Goal: Transaction & Acquisition: Purchase product/service

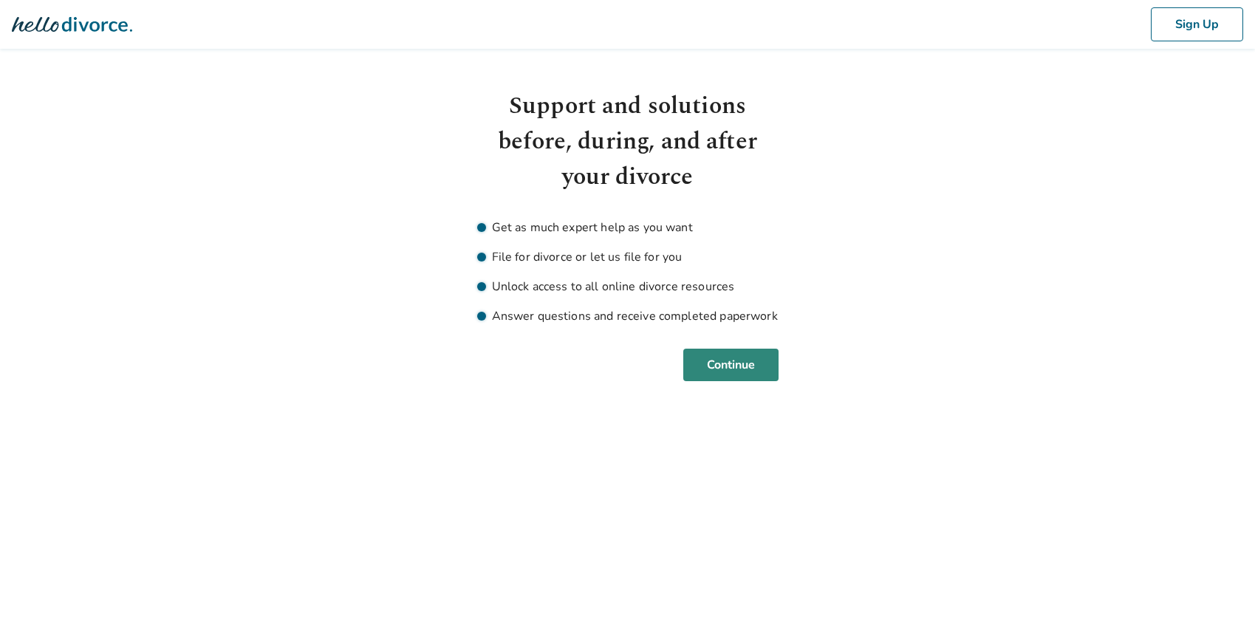
click at [720, 367] on button "Continue" at bounding box center [730, 365] width 95 height 33
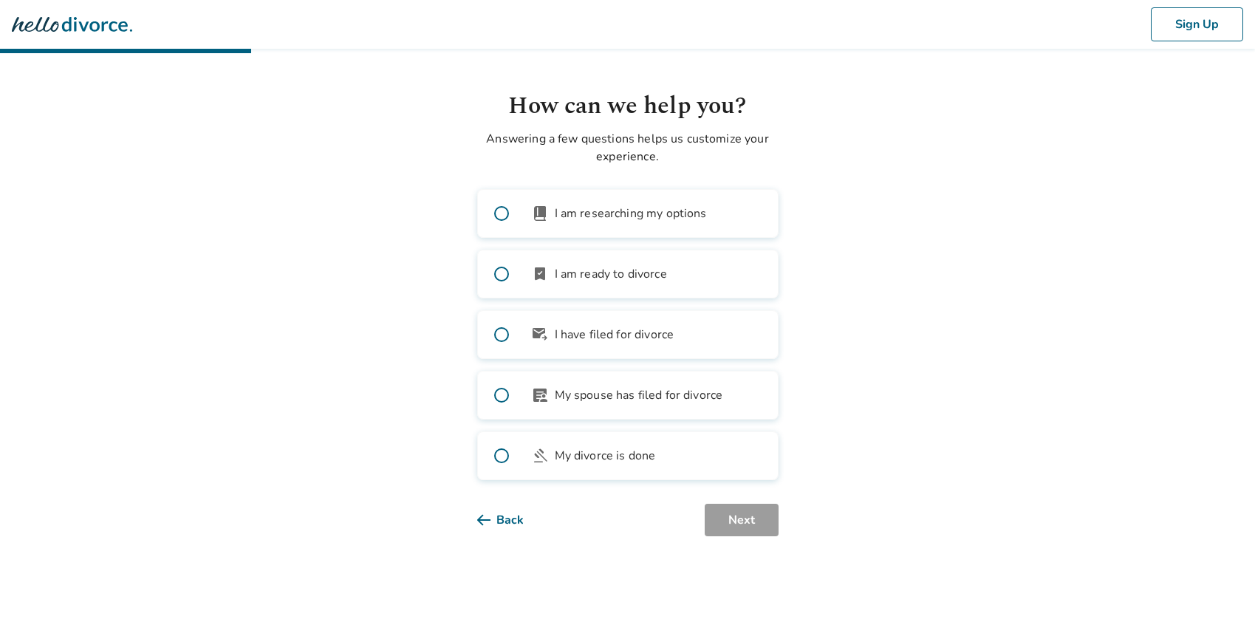
click at [618, 403] on span "My spouse has filed for divorce" at bounding box center [639, 395] width 168 height 18
click at [738, 515] on button "Next" at bounding box center [742, 520] width 74 height 33
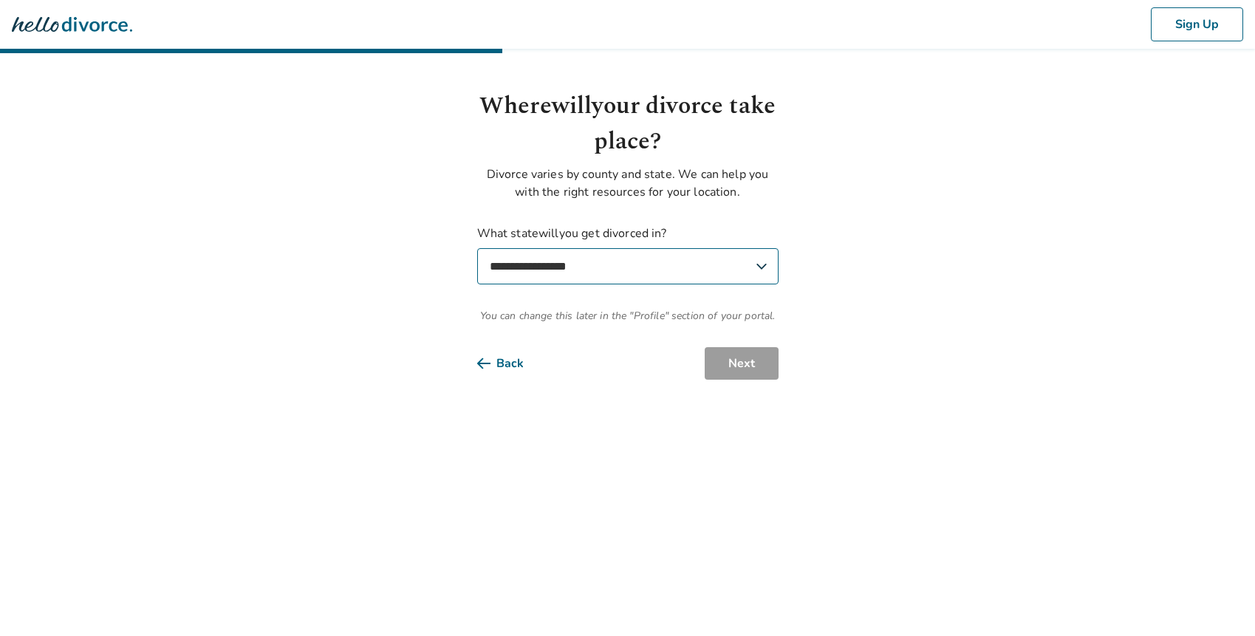
select select "**"
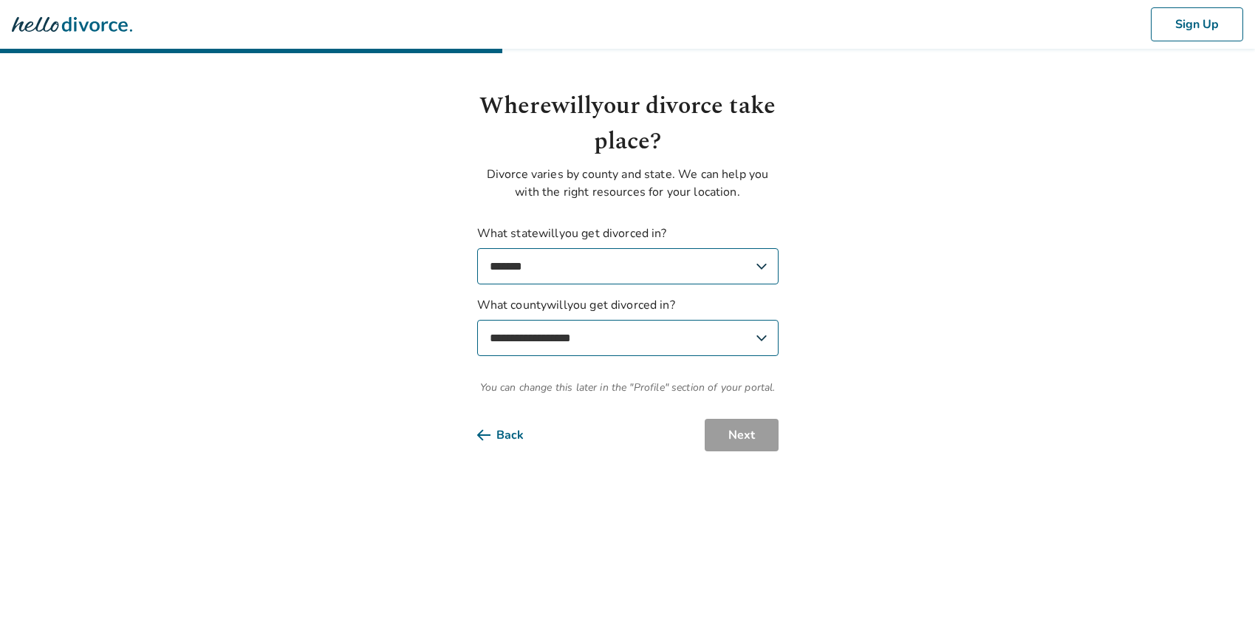
select select "**********"
click at [741, 452] on html "**********" at bounding box center [627, 243] width 1255 height 487
click at [734, 439] on button "Next" at bounding box center [742, 435] width 74 height 33
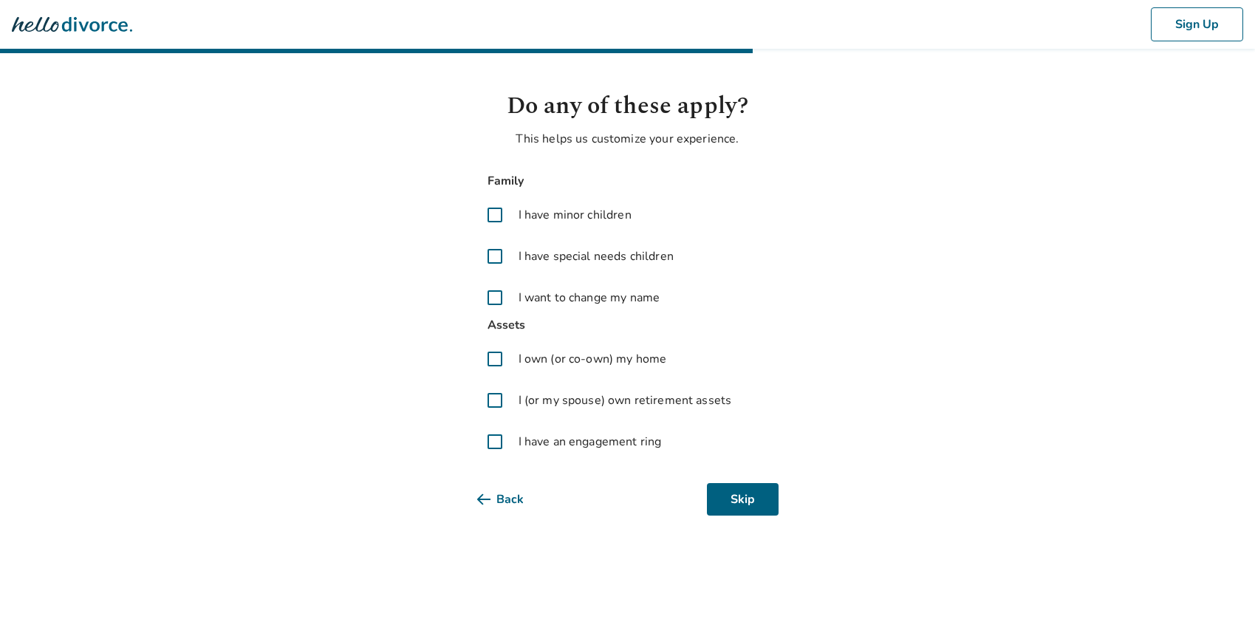
click at [495, 358] on span at bounding box center [494, 358] width 35 height 35
click at [494, 400] on span at bounding box center [494, 400] width 35 height 35
click at [491, 298] on span at bounding box center [494, 297] width 35 height 35
click at [748, 502] on button "Next" at bounding box center [742, 499] width 74 height 33
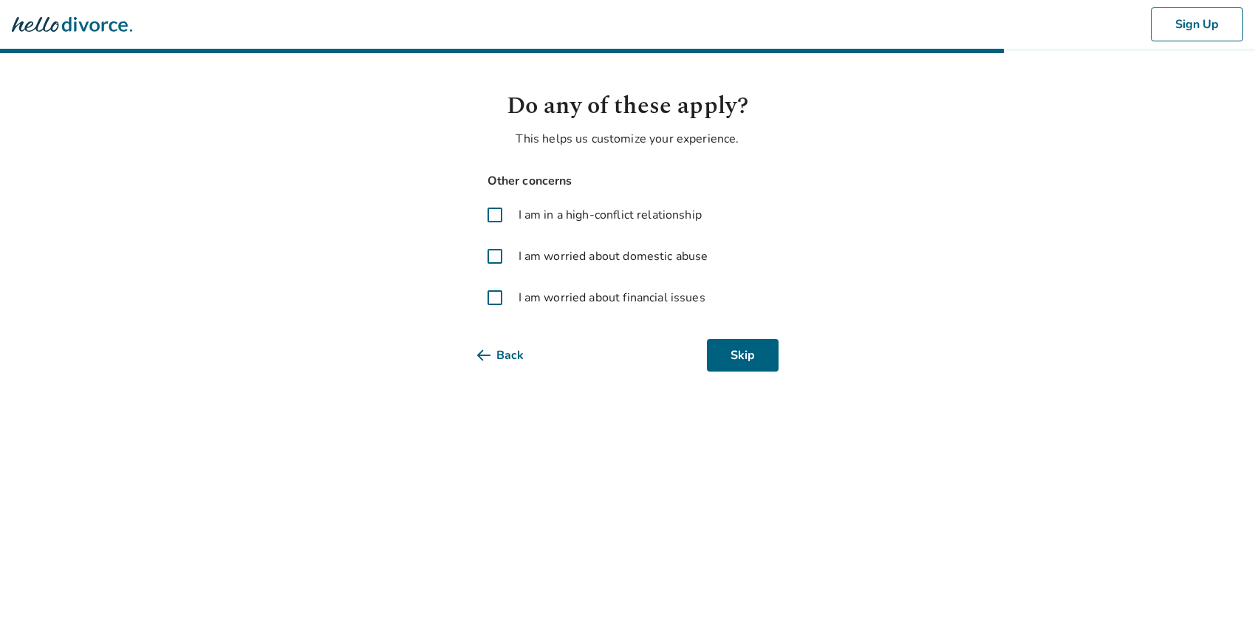
click at [492, 298] on span at bounding box center [494, 297] width 35 height 35
click at [742, 361] on button "Next" at bounding box center [742, 355] width 74 height 33
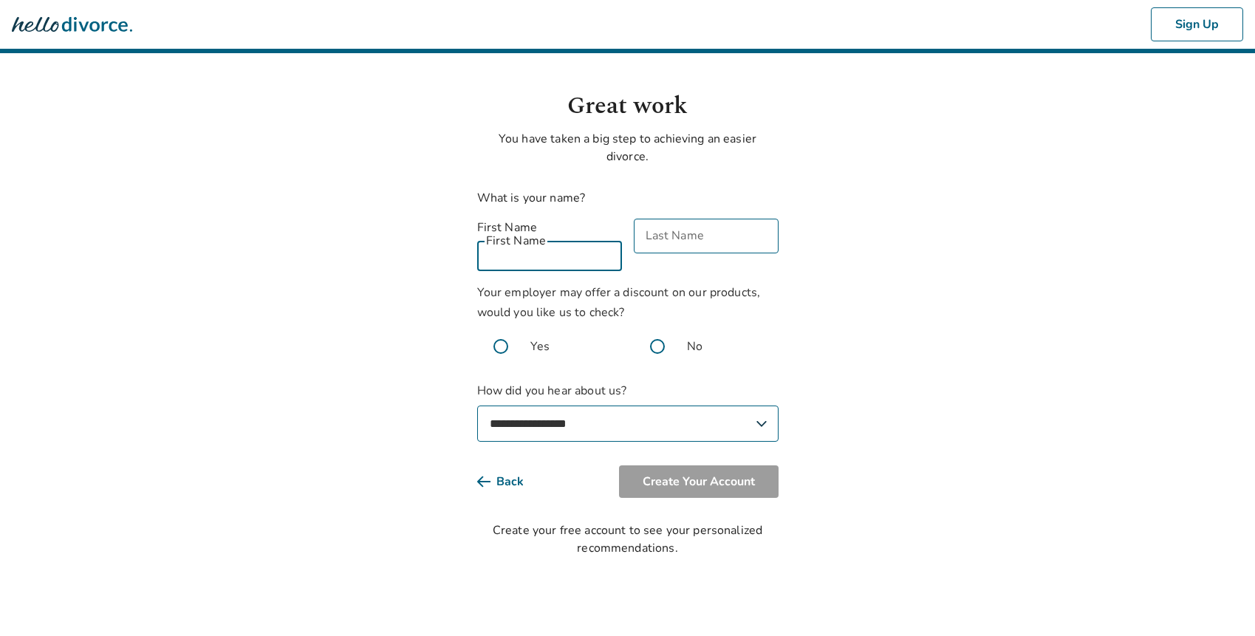
click at [506, 237] on div "First Name First Name" at bounding box center [549, 245] width 145 height 52
type input "******"
type input "*******"
click at [659, 329] on span at bounding box center [657, 346] width 47 height 47
select select "**********"
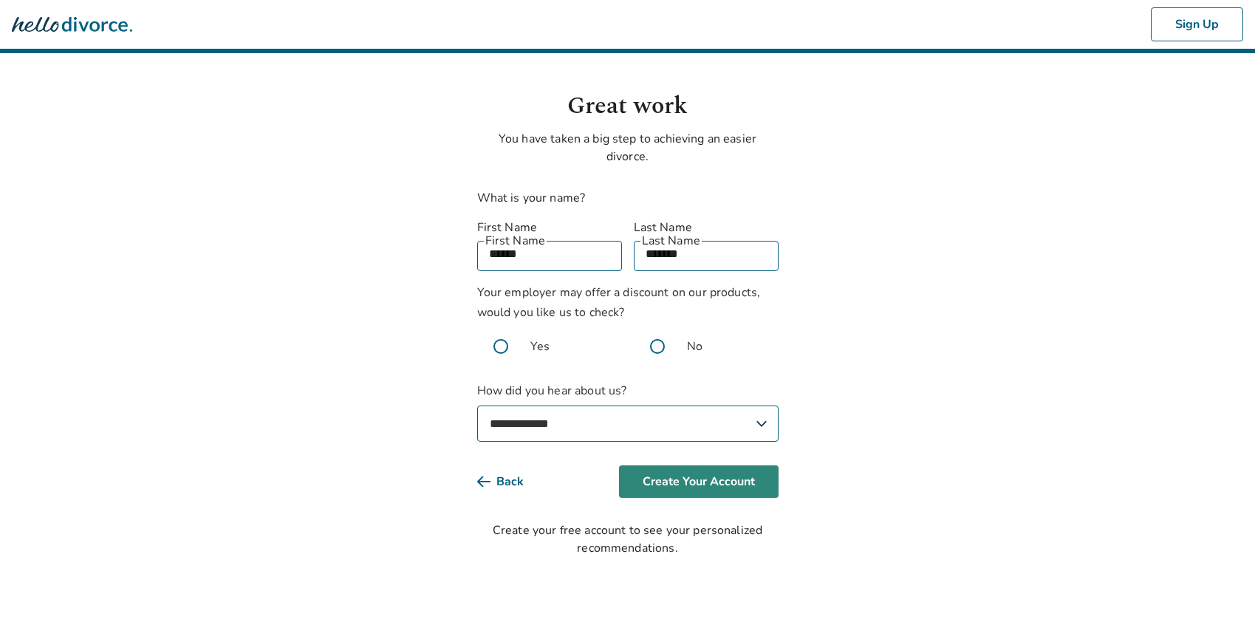
click at [668, 468] on button "Create Your Account" at bounding box center [699, 481] width 160 height 33
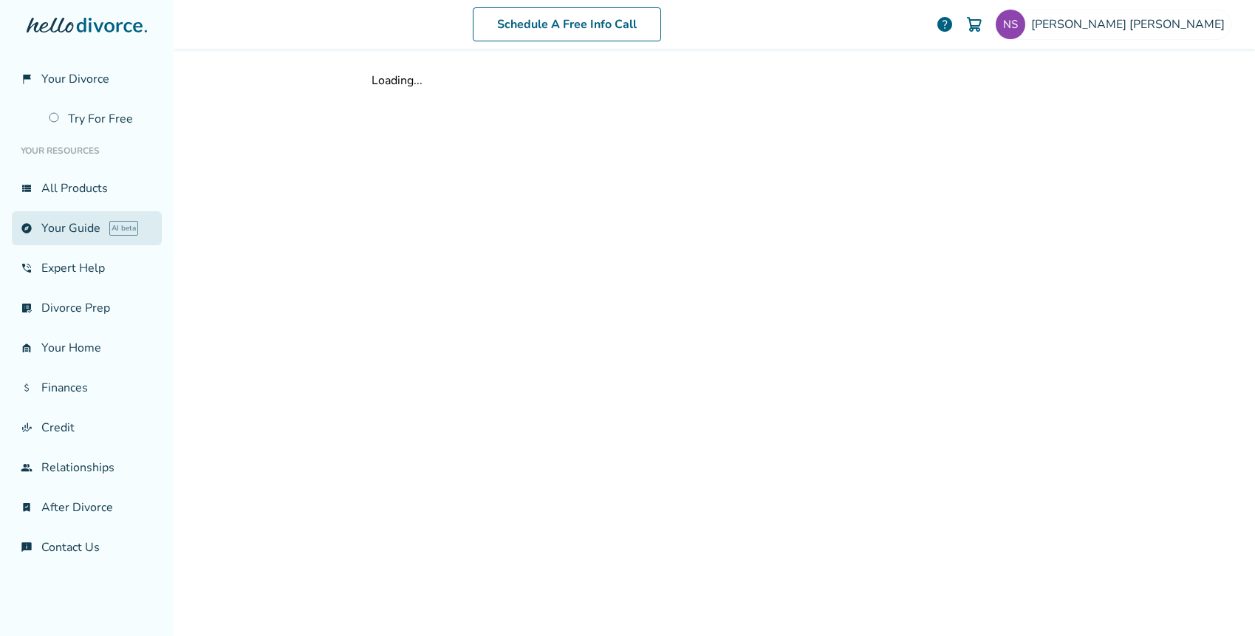
click at [59, 230] on link "explore Your Guide AI beta" at bounding box center [87, 228] width 150 height 34
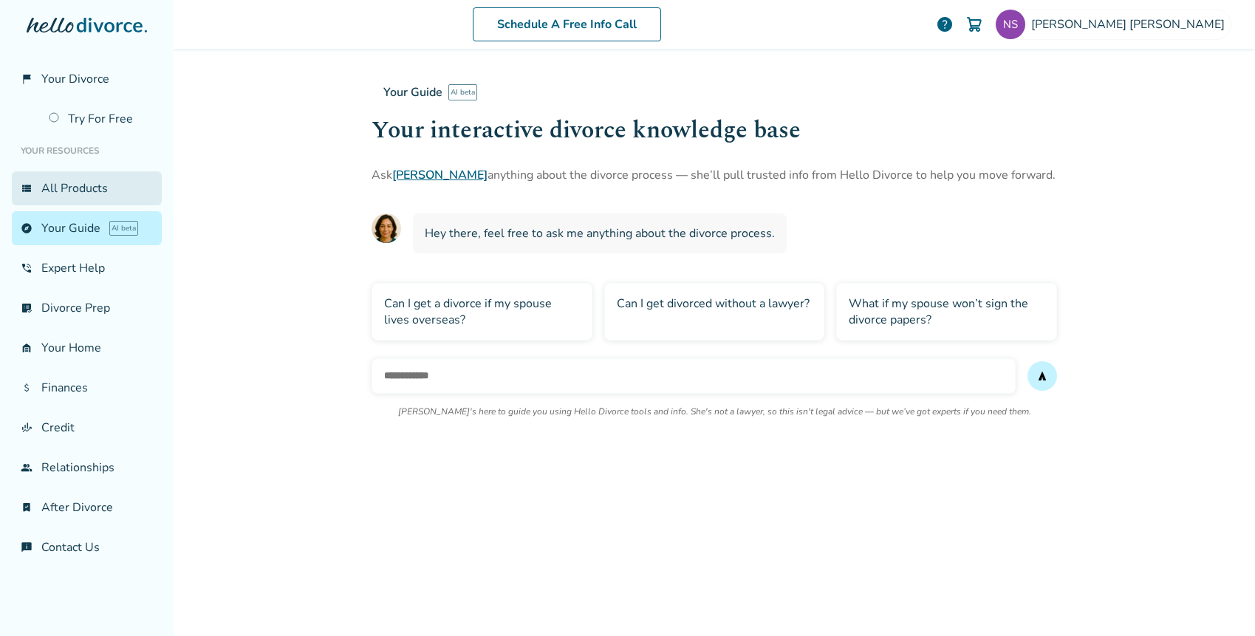
click at [61, 185] on link "view_list All Products" at bounding box center [87, 188] width 150 height 34
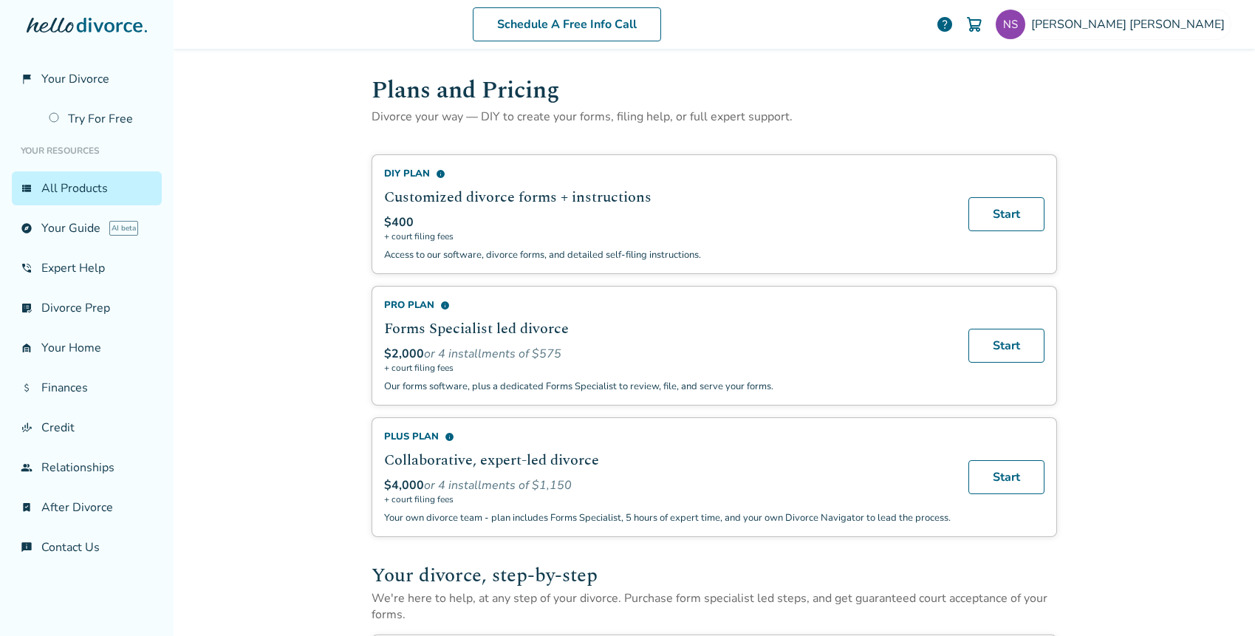
click at [1167, 259] on div "Schedule A Free Info Call Nicole Schmidt help Schedule A Free Call Nicole Schmi…" at bounding box center [715, 318] width 1082 height 636
click at [999, 205] on link "Start" at bounding box center [1006, 214] width 76 height 34
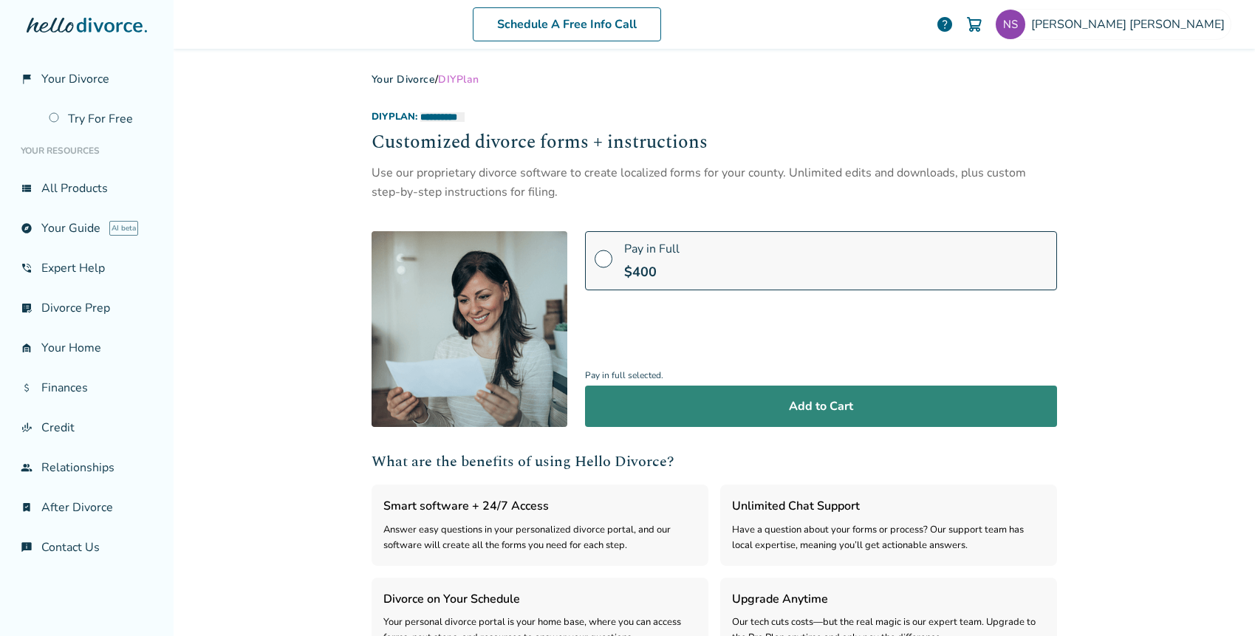
click at [852, 413] on button "Add to Cart" at bounding box center [821, 406] width 472 height 41
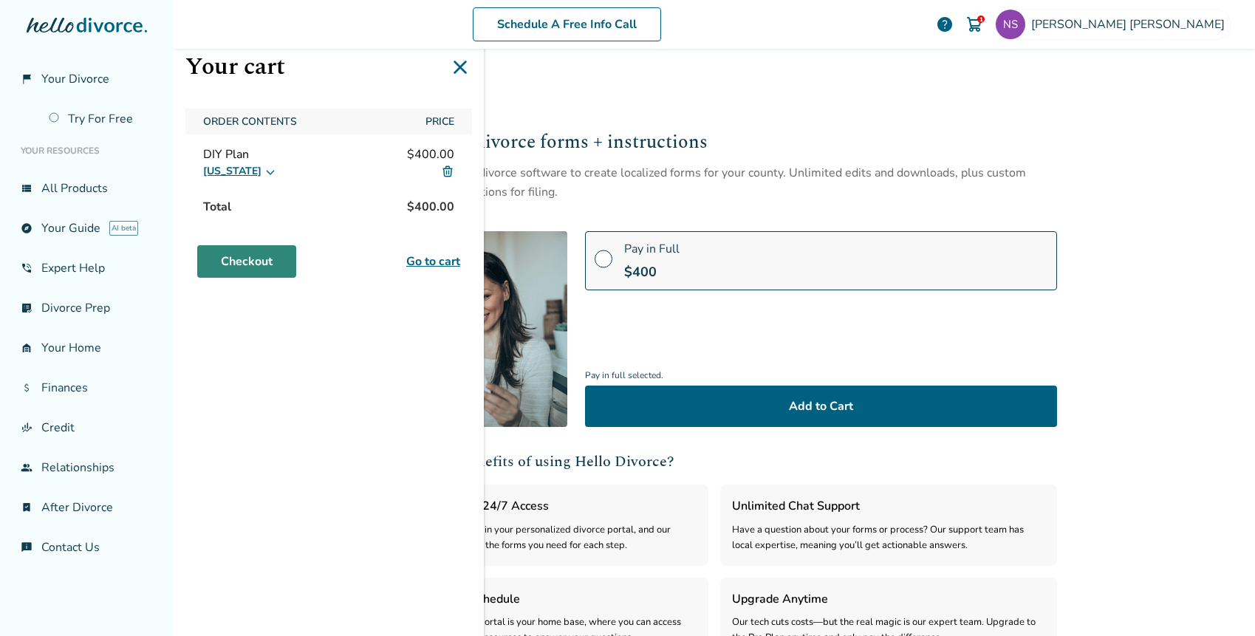
click at [260, 259] on link "Checkout" at bounding box center [246, 261] width 99 height 33
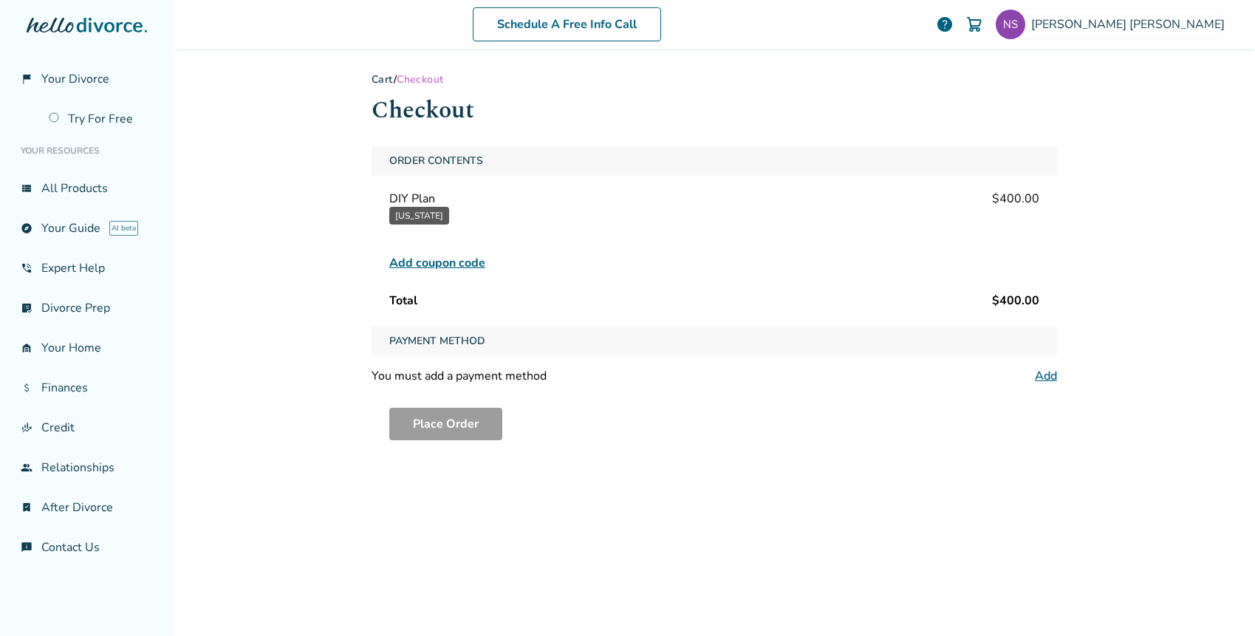
click at [418, 263] on span "Add coupon code" at bounding box center [437, 263] width 96 height 18
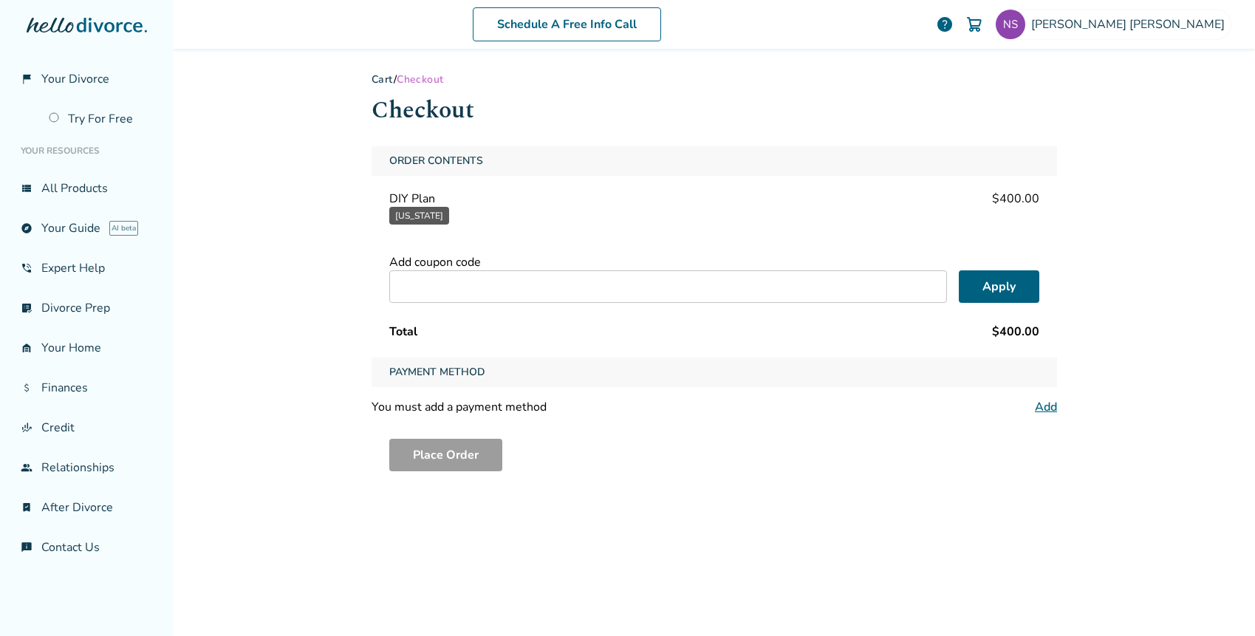
click at [428, 299] on input "text" at bounding box center [668, 286] width 558 height 33
type input "**********"
click at [983, 281] on button "Apply" at bounding box center [999, 286] width 81 height 33
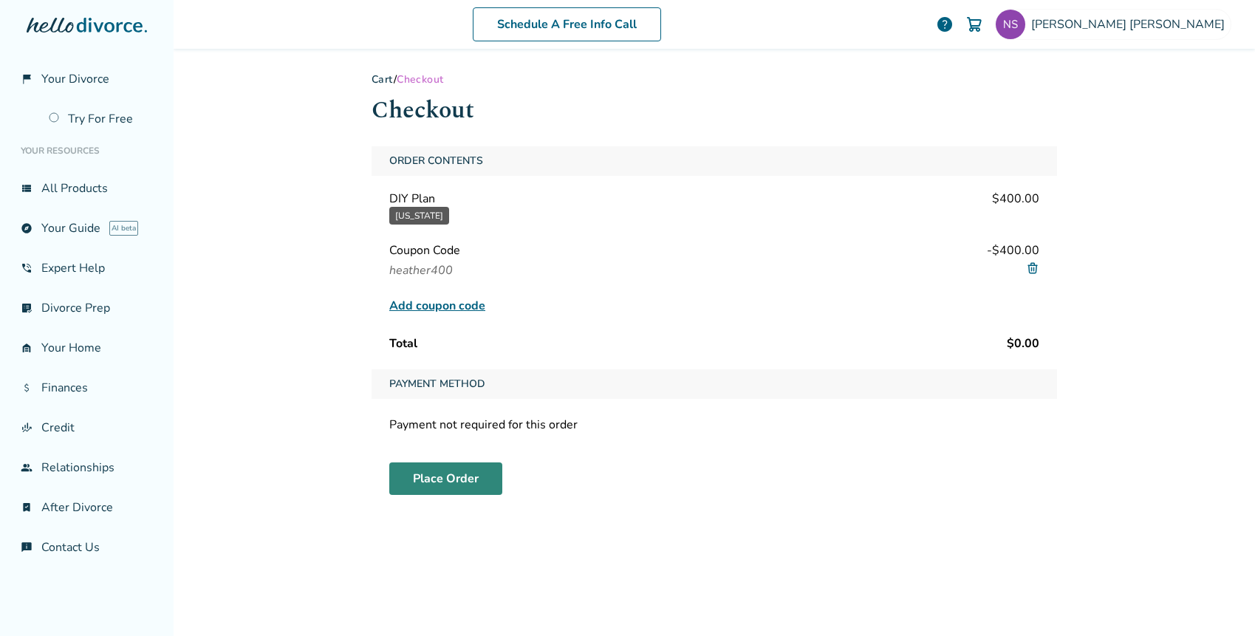
click at [434, 482] on button "Place Order" at bounding box center [445, 478] width 113 height 33
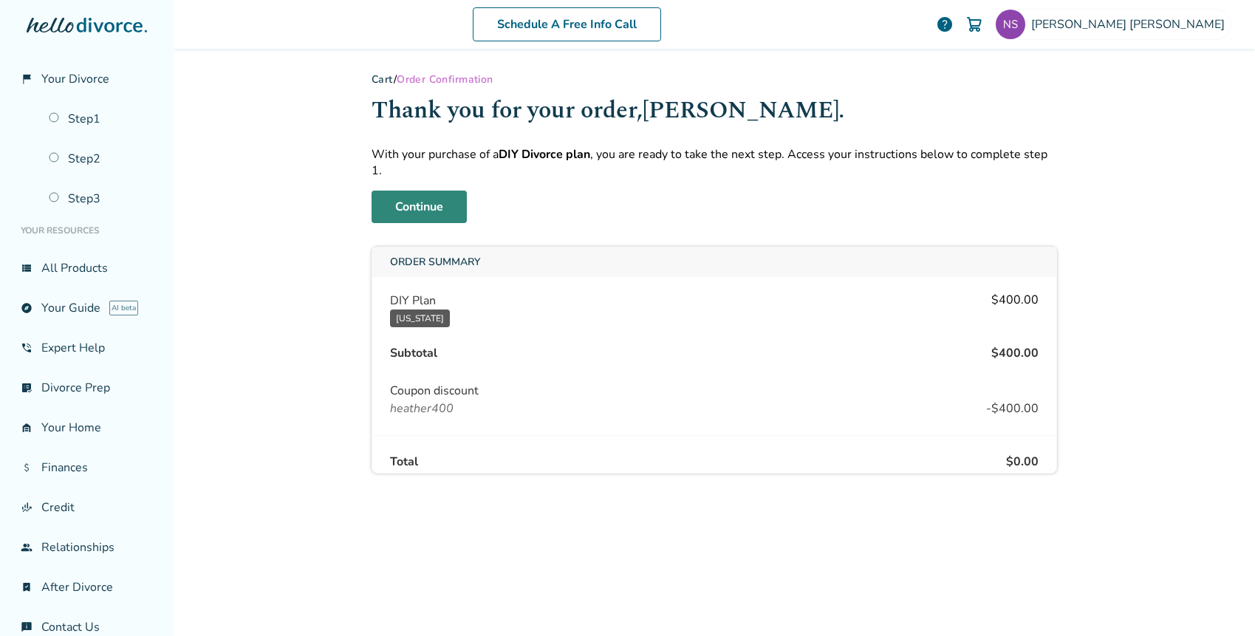
click at [407, 193] on link "Continue" at bounding box center [419, 207] width 95 height 33
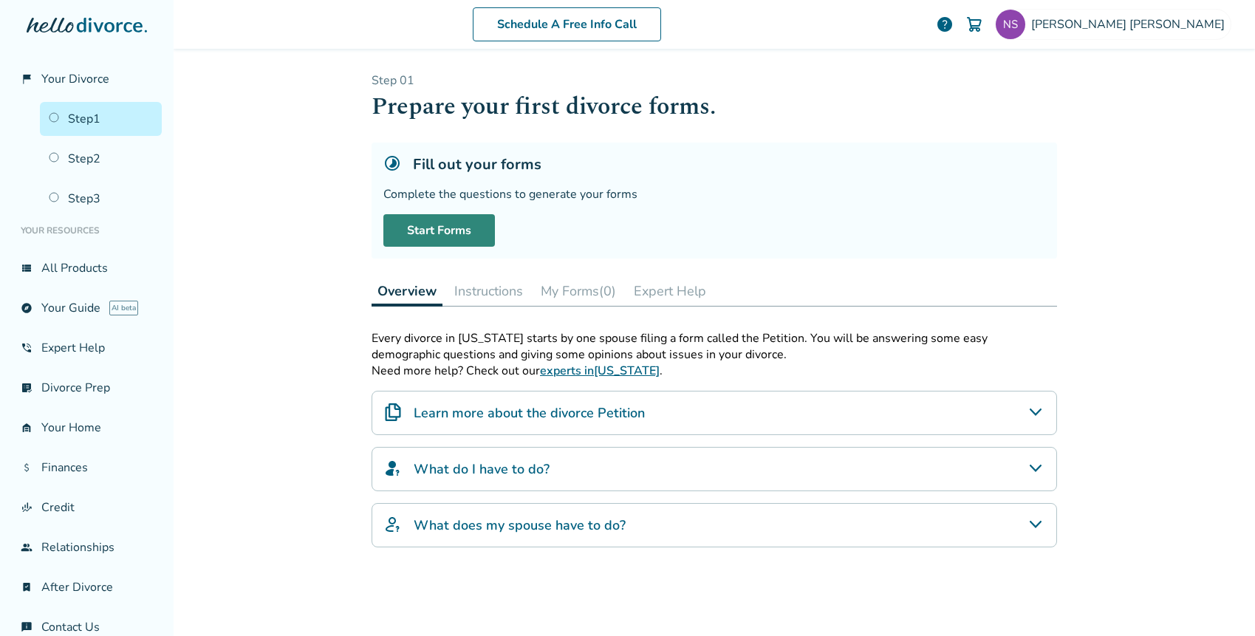
click at [435, 232] on link "Start Forms" at bounding box center [439, 230] width 112 height 33
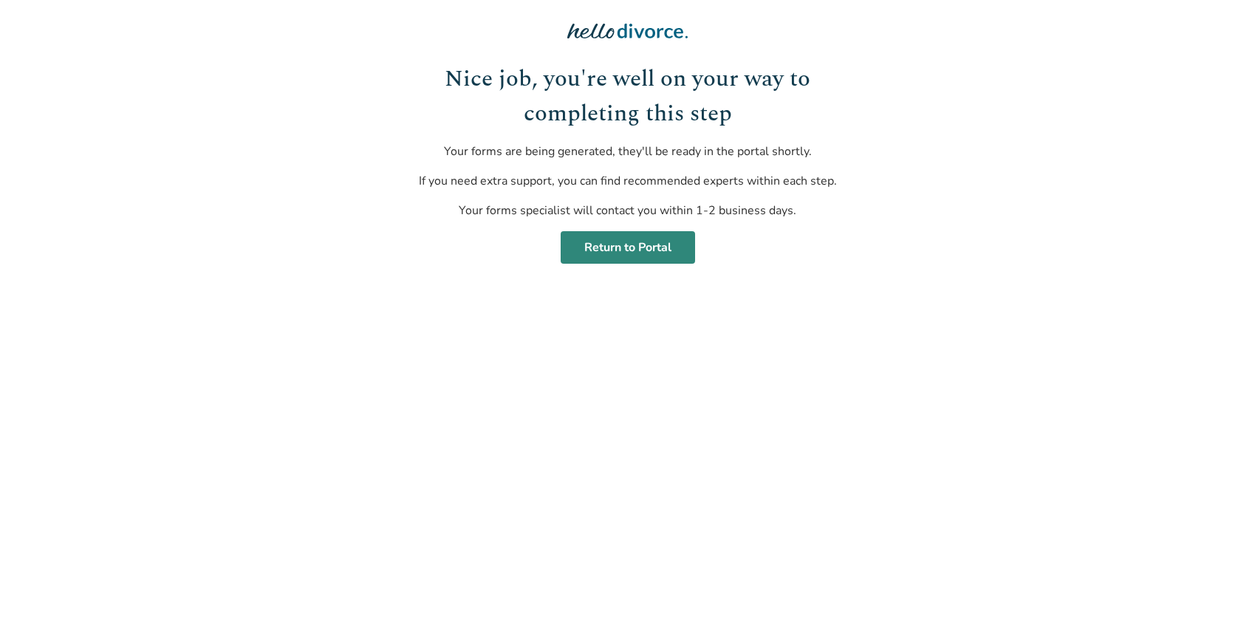
click at [614, 254] on link "Return to Portal" at bounding box center [628, 247] width 134 height 33
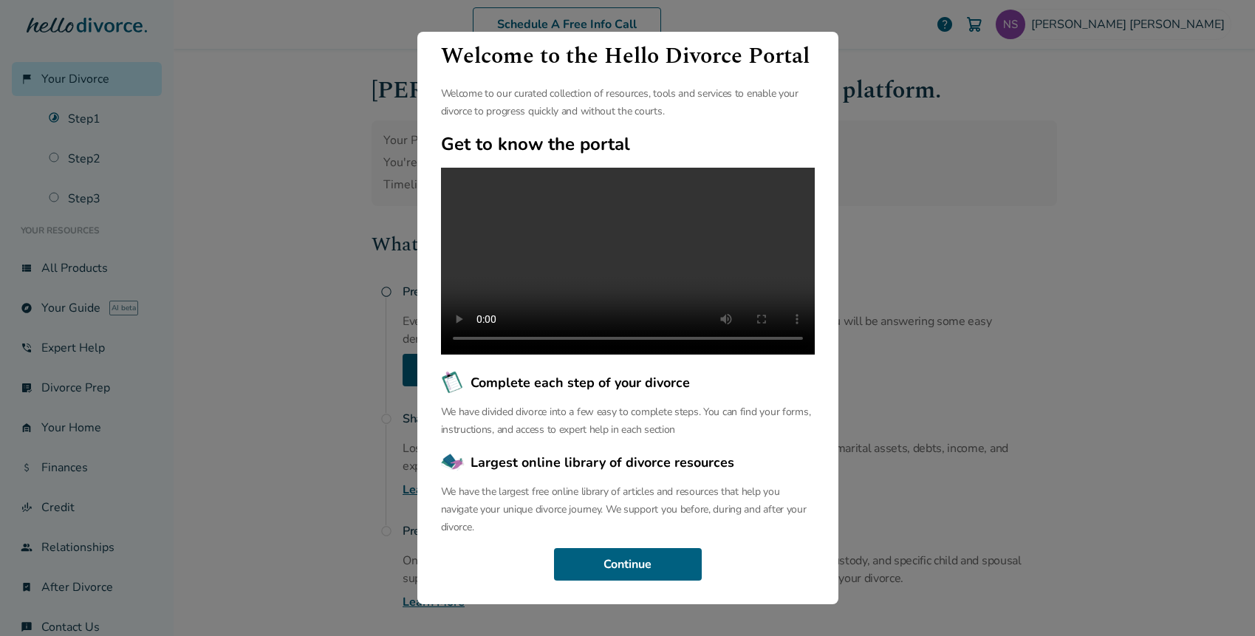
scroll to position [77, 0]
click at [623, 560] on button "Continue" at bounding box center [628, 564] width 148 height 33
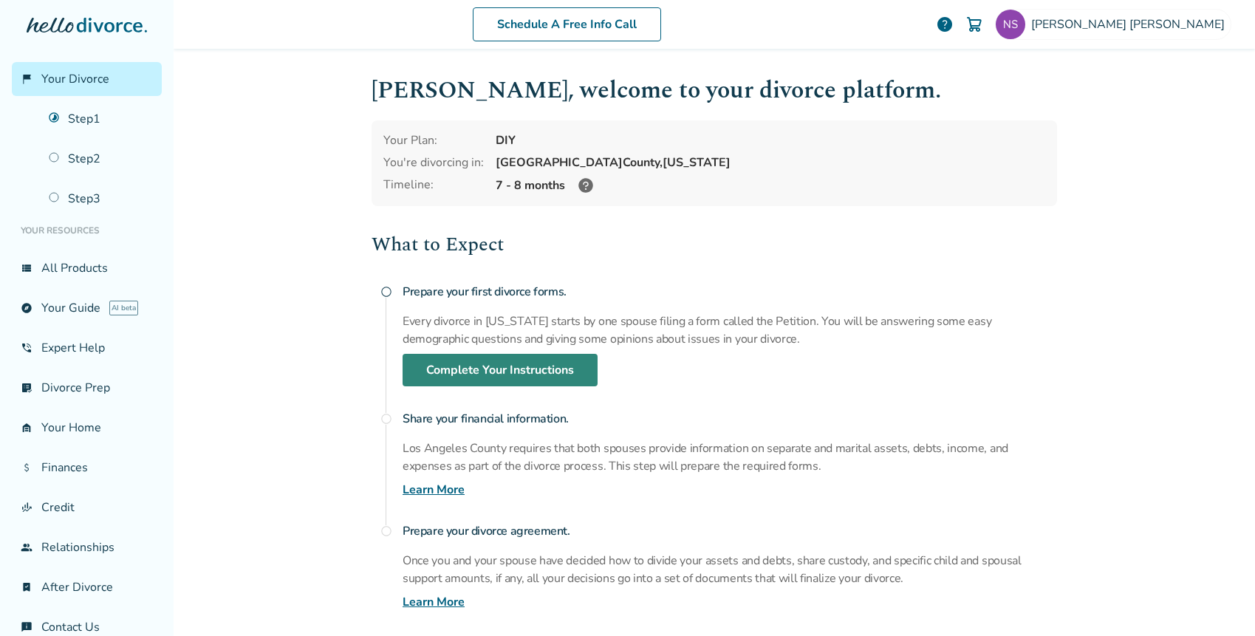
click at [509, 368] on link "Complete Your Instructions" at bounding box center [500, 370] width 195 height 33
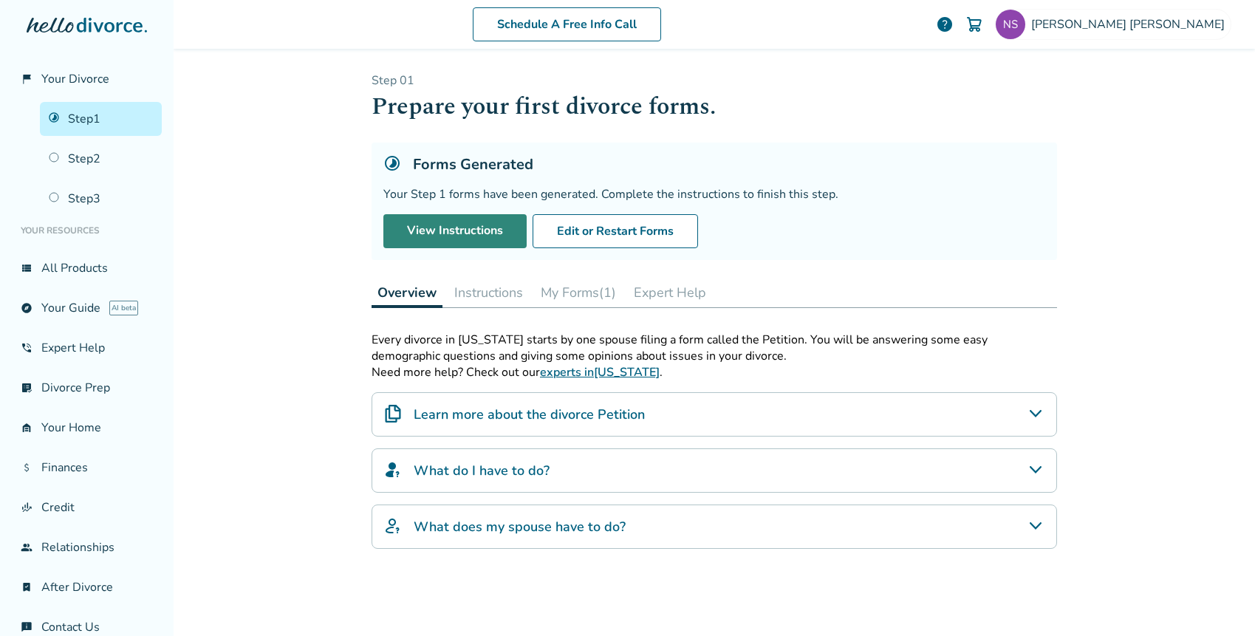
click at [454, 232] on link "View Instructions" at bounding box center [454, 231] width 143 height 34
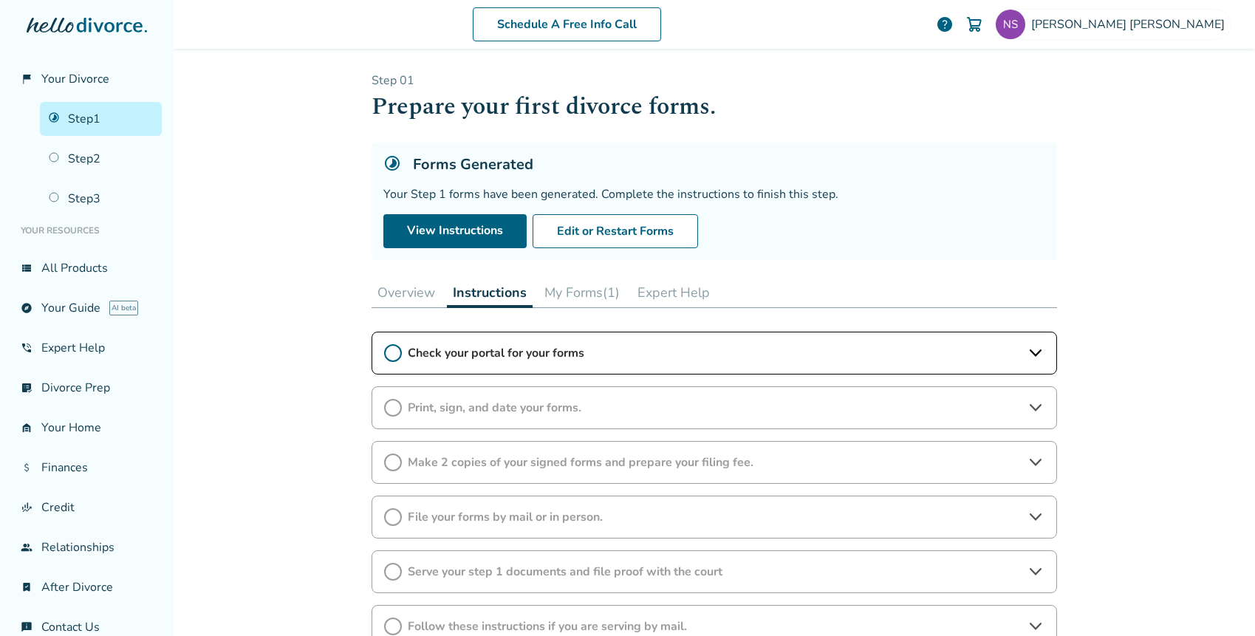
click at [388, 353] on icon at bounding box center [393, 353] width 18 height 18
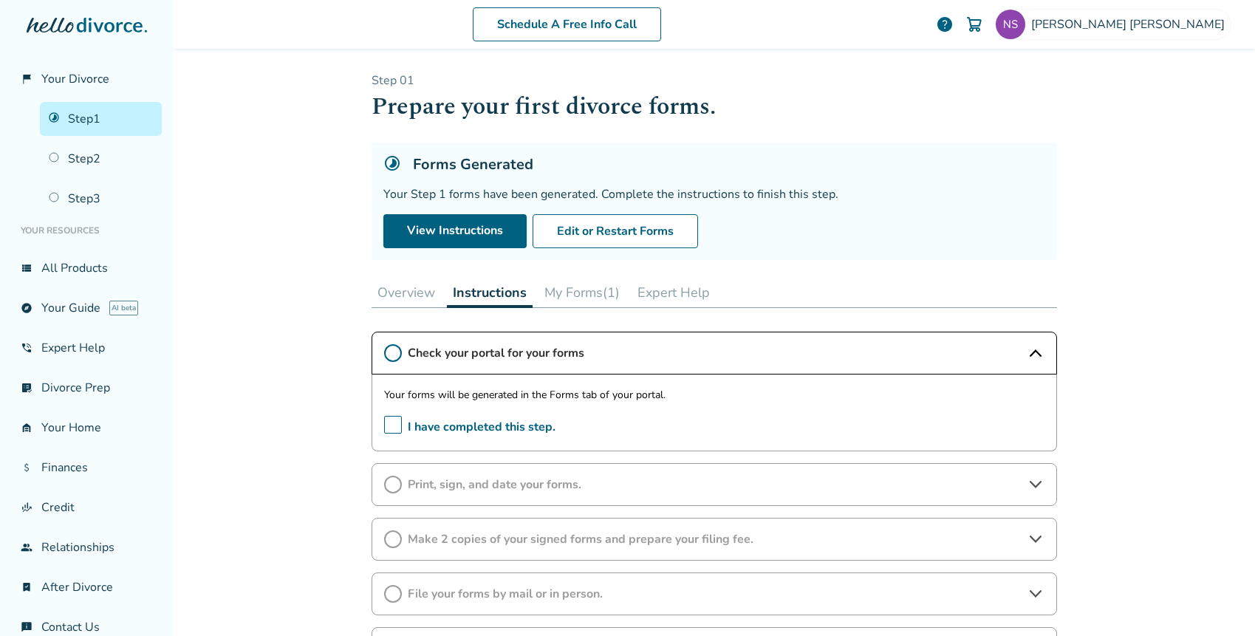
click at [571, 292] on button "My Forms (1)" at bounding box center [582, 293] width 87 height 30
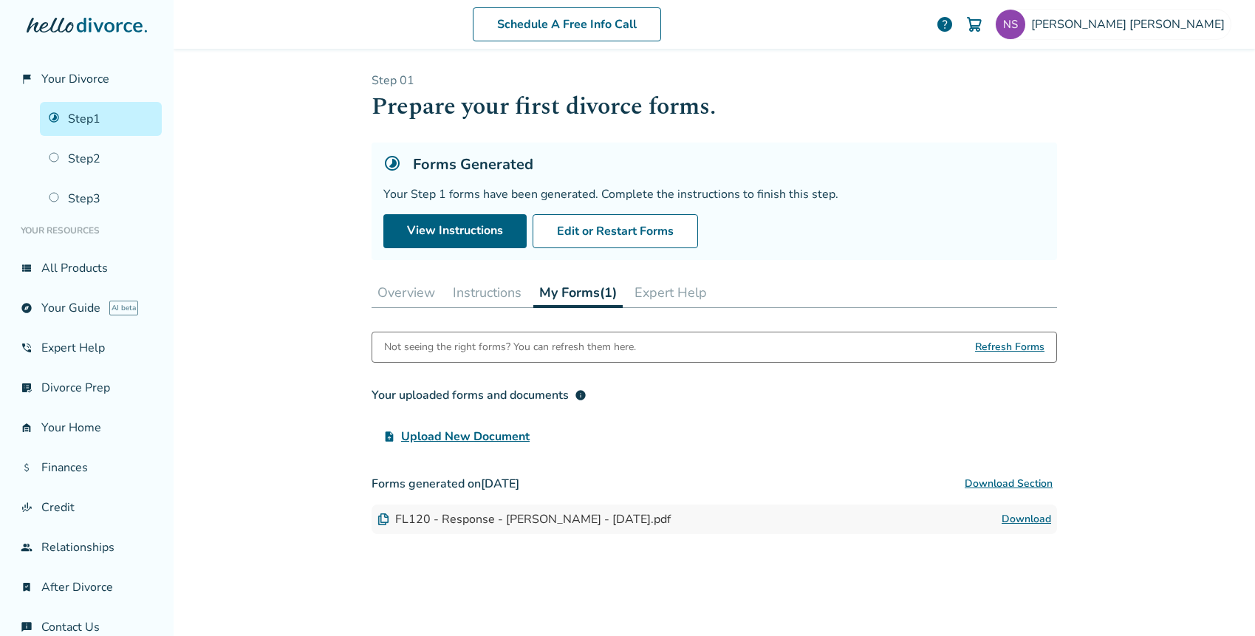
click at [449, 440] on span "Upload New Document" at bounding box center [465, 437] width 129 height 18
click at [0, 0] on input "upload_file Upload New Document" at bounding box center [0, 0] width 0 height 0
click at [1019, 518] on link "Download" at bounding box center [1026, 519] width 49 height 18
click at [602, 237] on button "Edit or Restart Forms" at bounding box center [615, 231] width 165 height 34
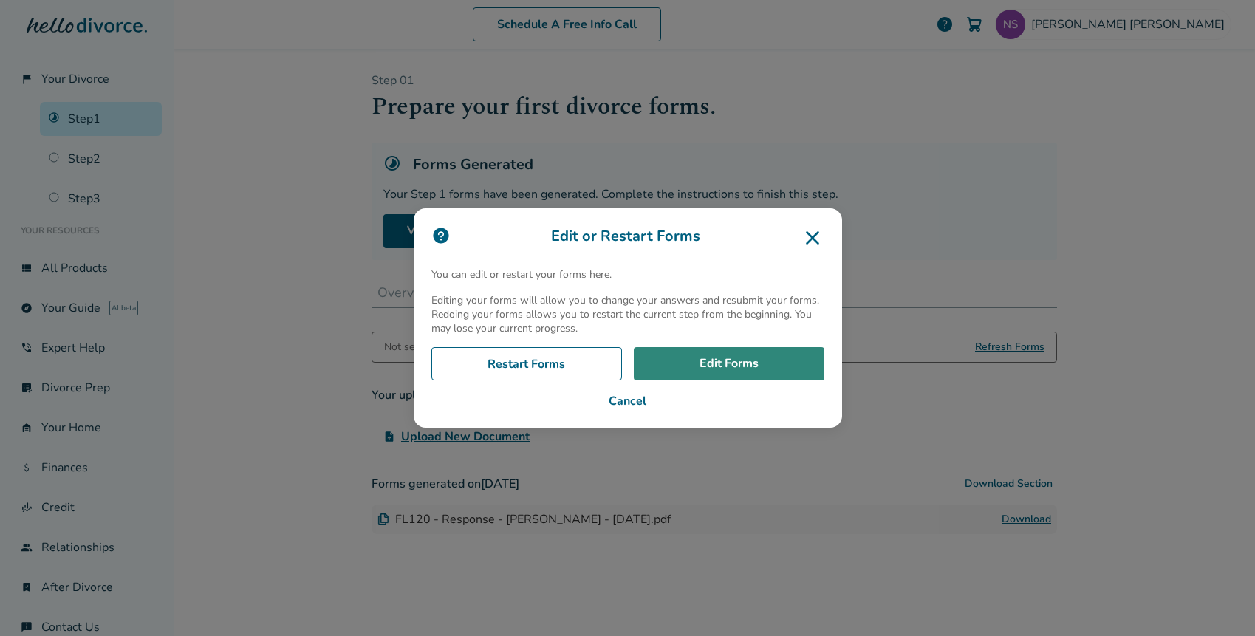
click at [723, 349] on link "Edit Forms" at bounding box center [729, 364] width 191 height 34
click at [729, 382] on div "Restart Forms Edit Forms Cancel" at bounding box center [627, 379] width 393 height 64
click at [729, 374] on link "Edit Forms" at bounding box center [729, 364] width 191 height 34
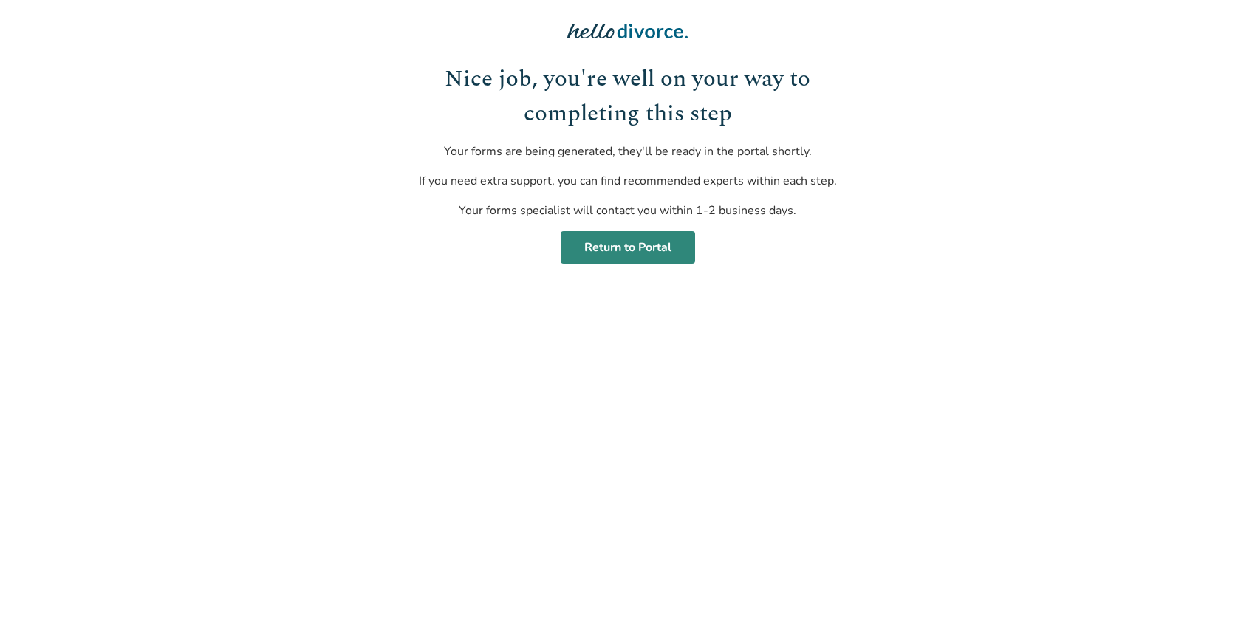
click at [604, 244] on link "Return to Portal" at bounding box center [628, 247] width 134 height 33
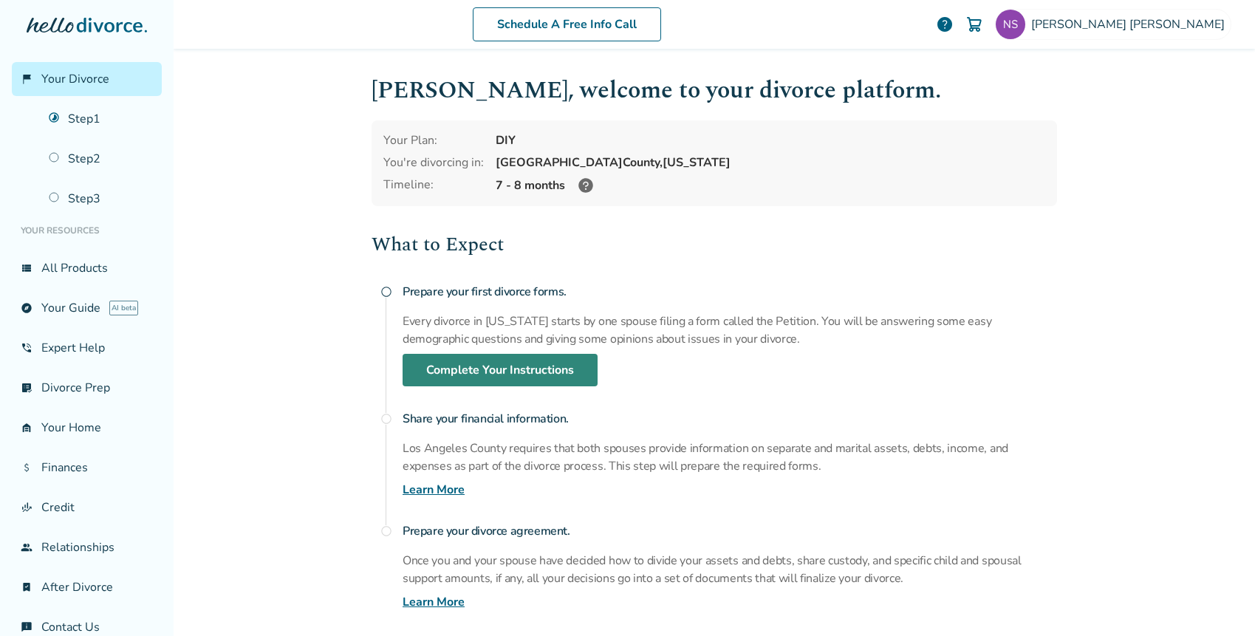
click at [480, 366] on link "Complete Your Instructions" at bounding box center [500, 370] width 195 height 33
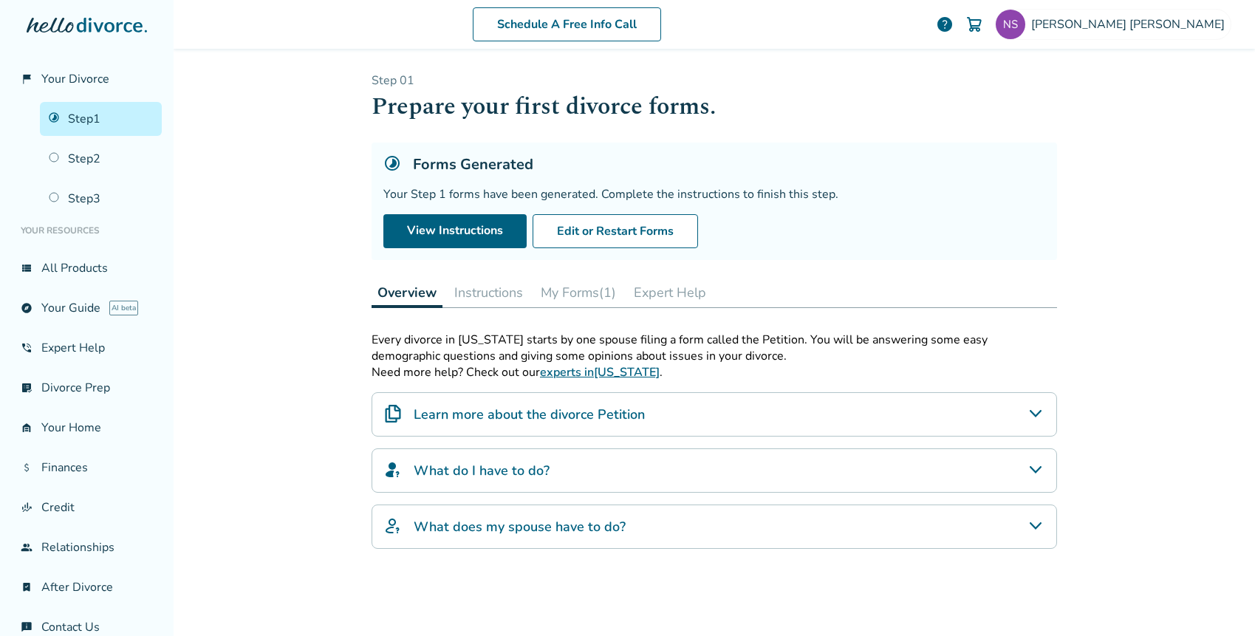
click at [584, 293] on button "My Forms (1)" at bounding box center [578, 293] width 87 height 30
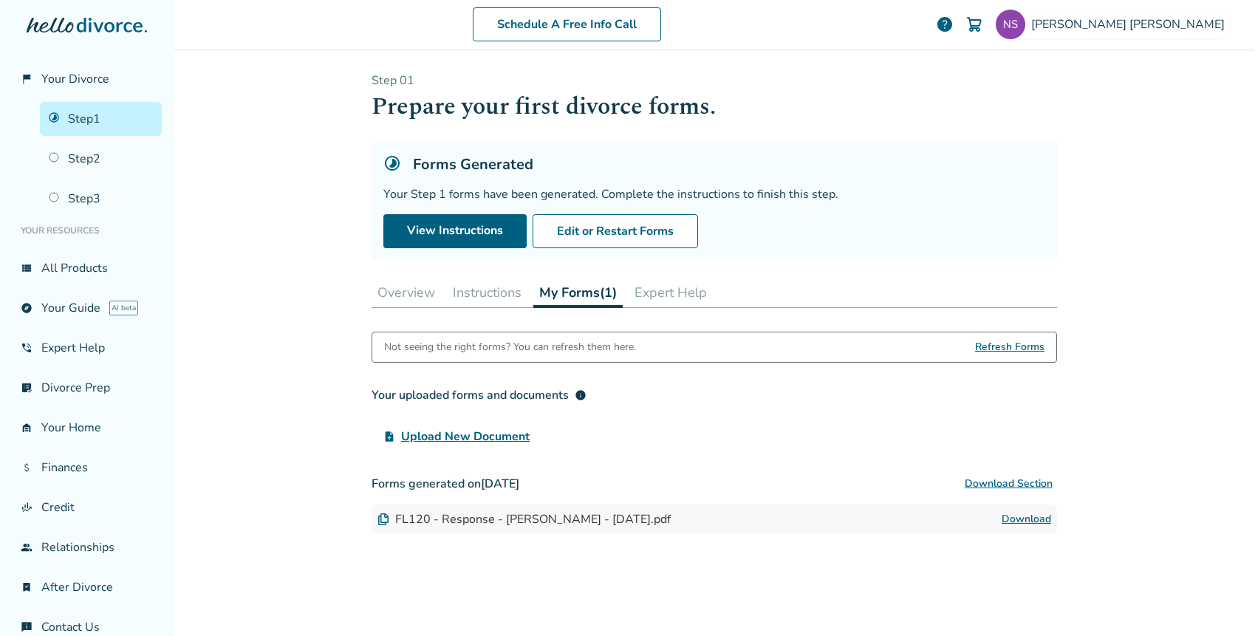
click at [400, 289] on button "Overview" at bounding box center [406, 293] width 69 height 30
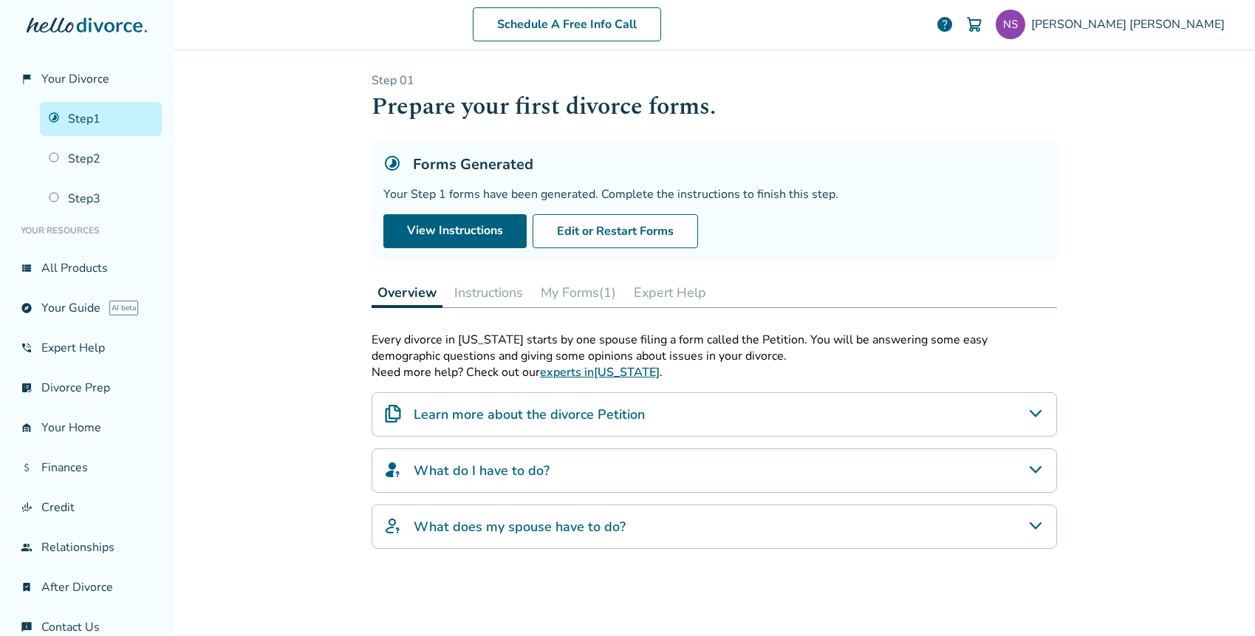
click at [578, 300] on button "My Forms (1)" at bounding box center [578, 293] width 87 height 30
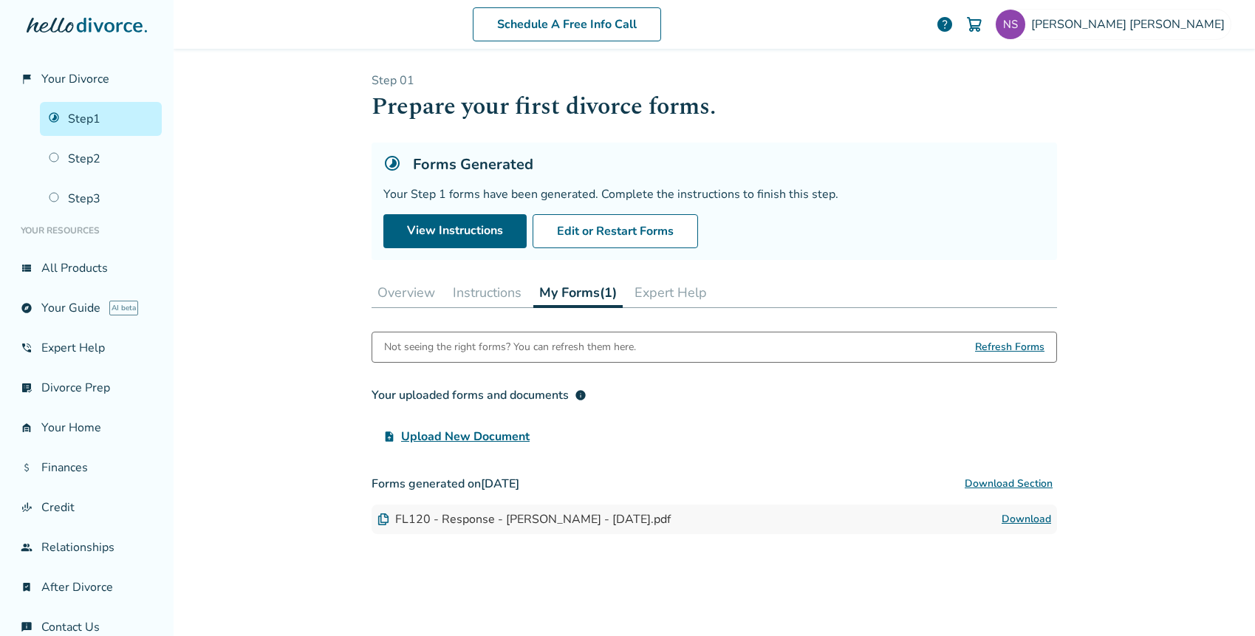
click at [1033, 511] on link "Download" at bounding box center [1026, 519] width 49 height 18
click at [474, 290] on button "Instructions" at bounding box center [487, 293] width 81 height 30
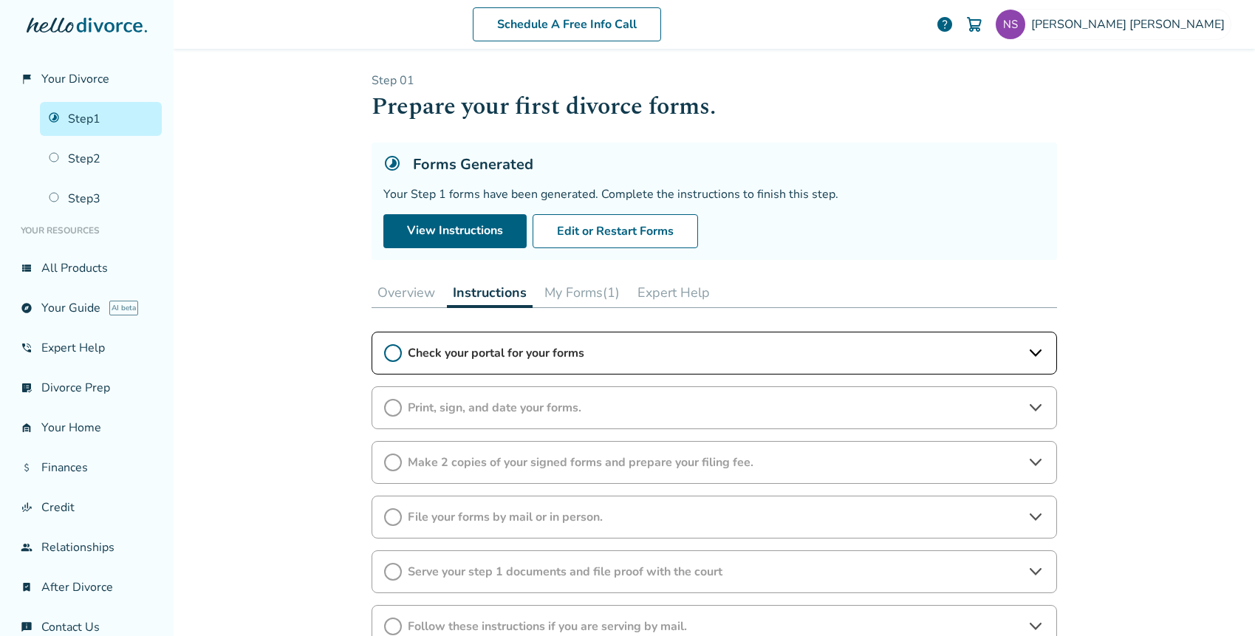
click at [388, 354] on icon at bounding box center [393, 353] width 18 height 18
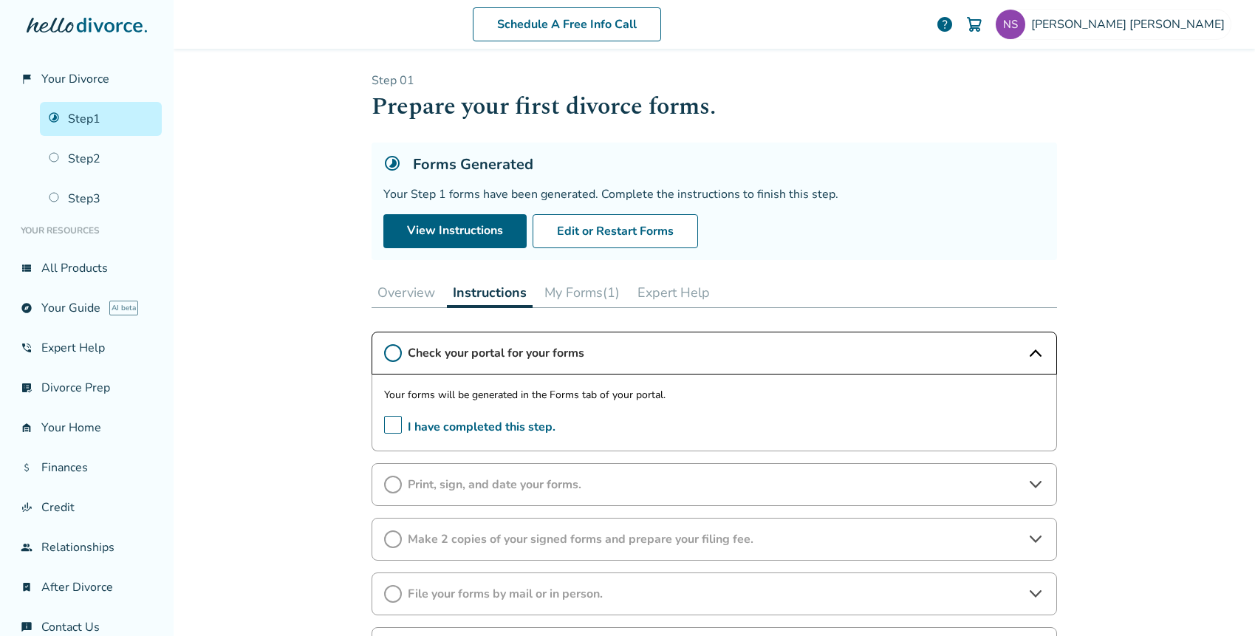
click at [389, 431] on span "I have completed this step." at bounding box center [469, 427] width 171 height 23
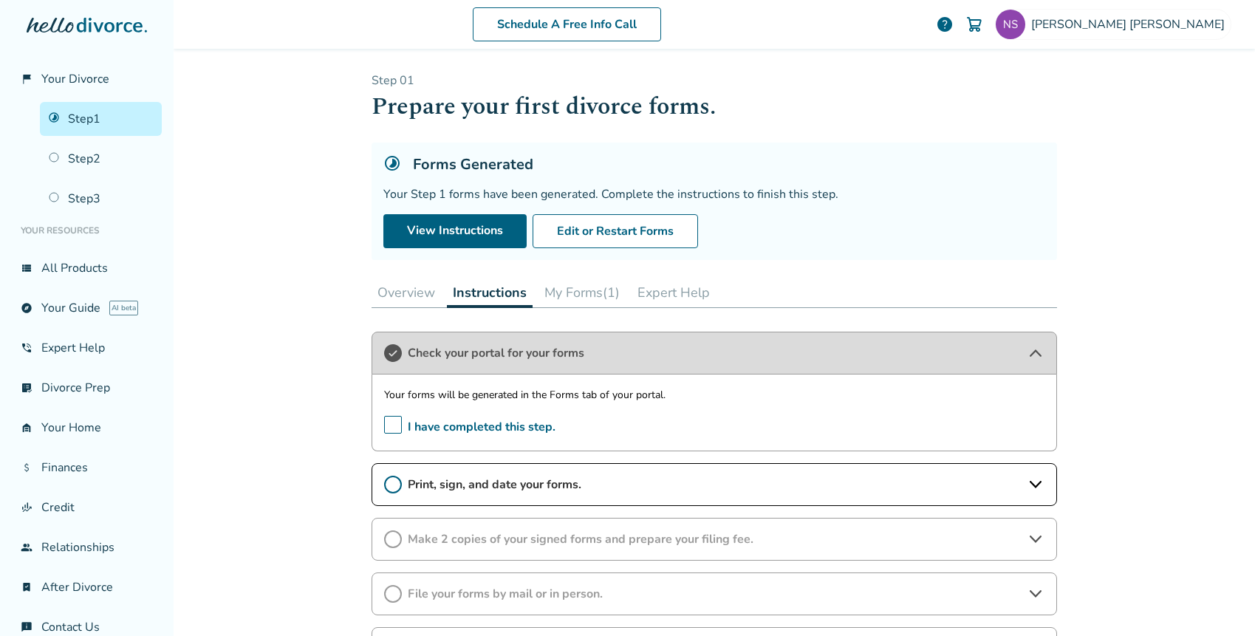
click at [940, 484] on span "Print, sign, and date your forms." at bounding box center [714, 484] width 613 height 16
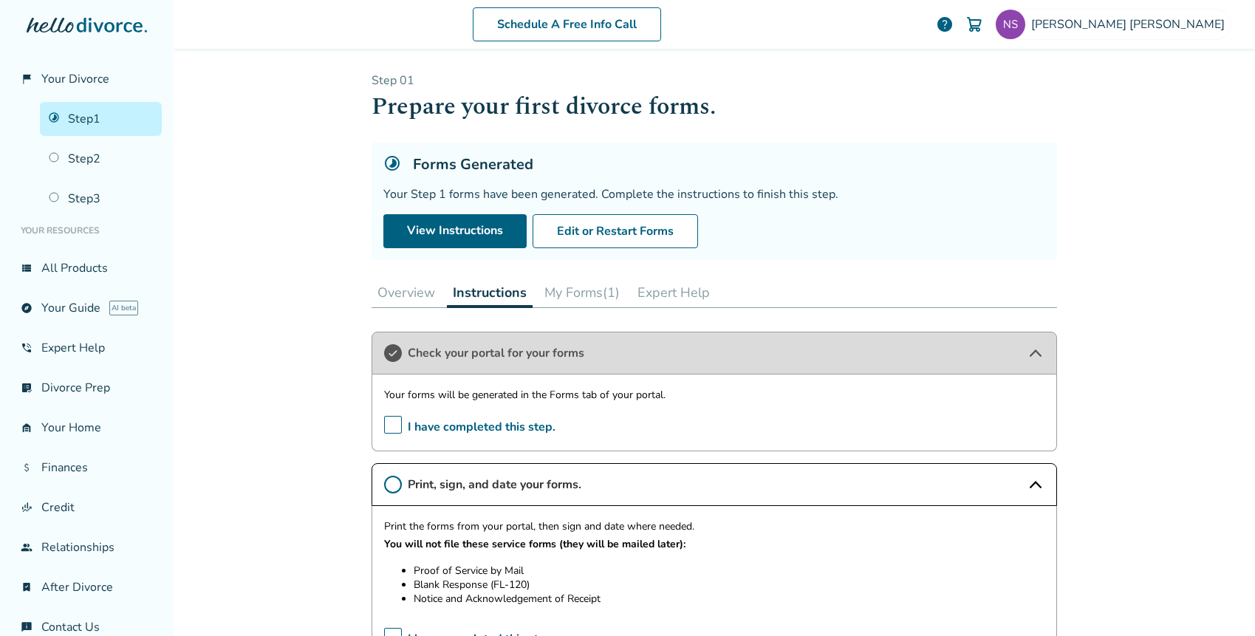
click at [717, 550] on p "You will not file these service forms (they will be mailed later):" at bounding box center [714, 545] width 660 height 18
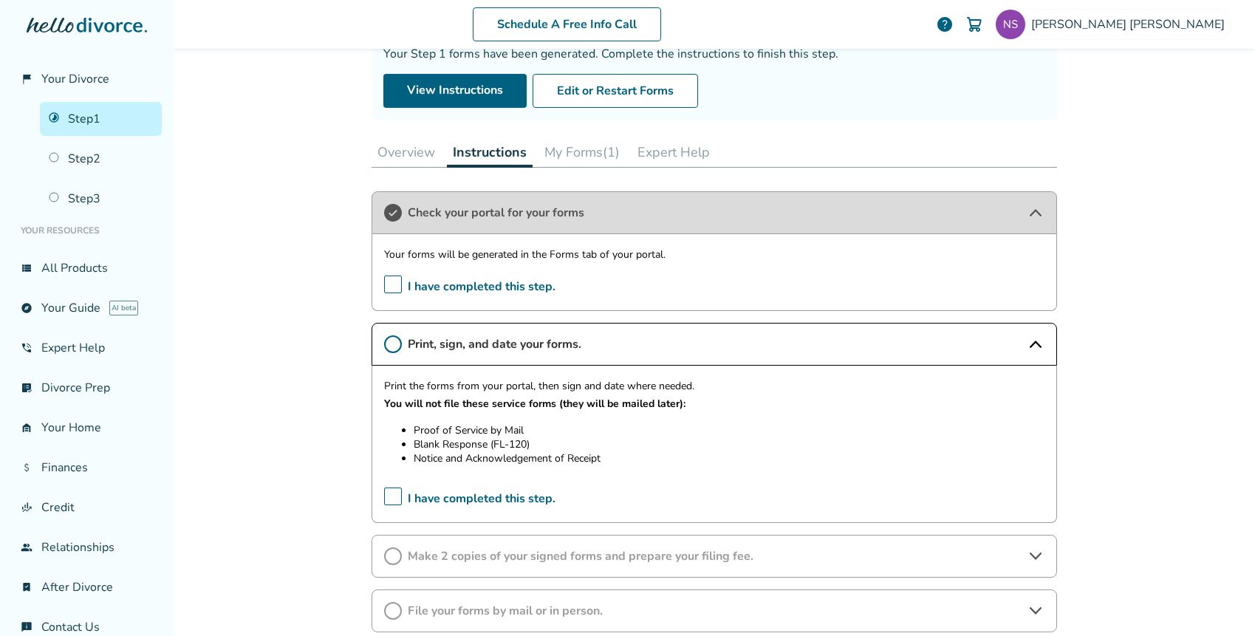
scroll to position [142, 0]
click at [1035, 557] on icon at bounding box center [1036, 555] width 18 height 18
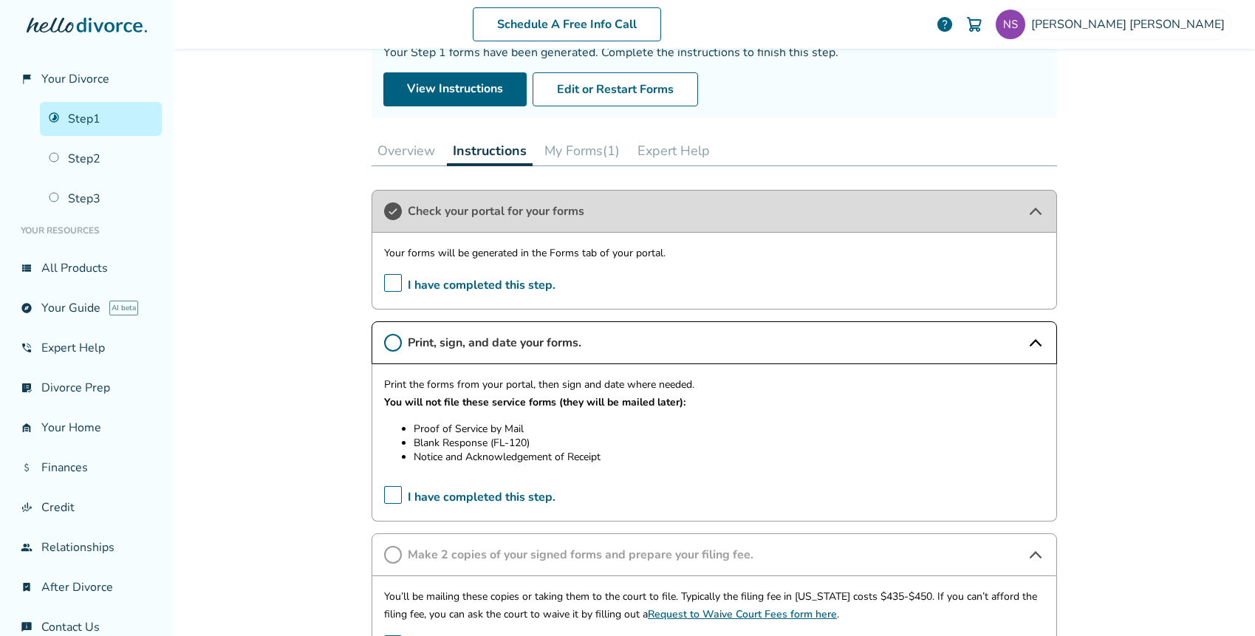
click at [1080, 529] on div "Schedule A Free Info Call [PERSON_NAME] help Schedule A Free Call [PERSON_NAME]…" at bounding box center [715, 318] width 1082 height 636
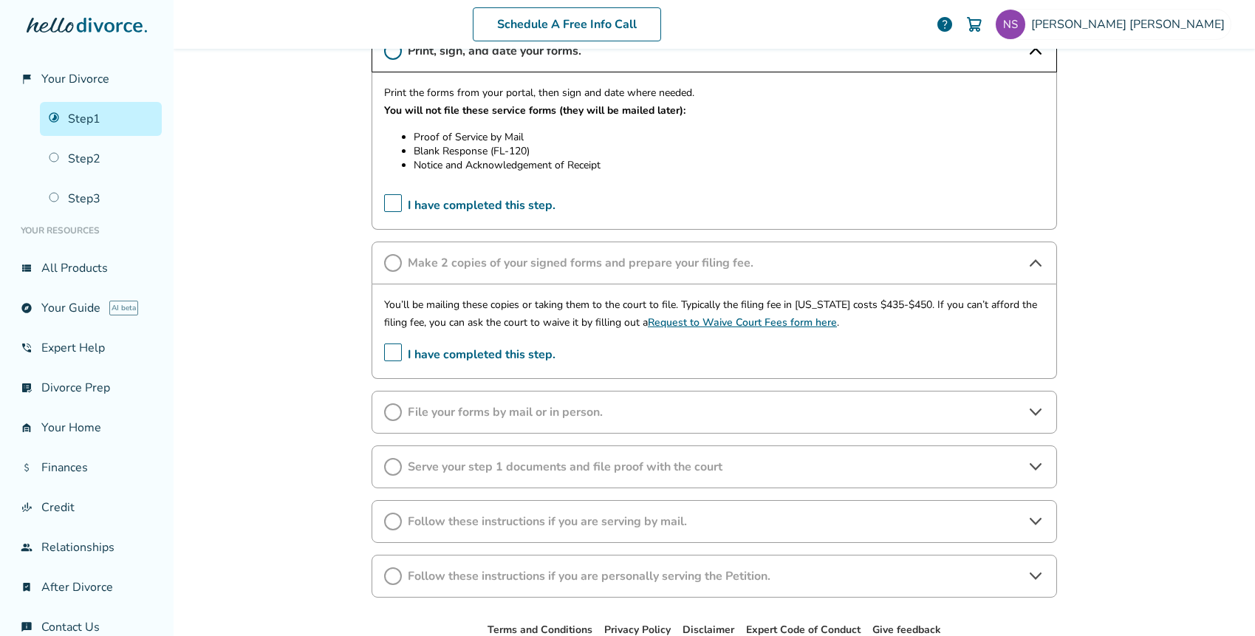
scroll to position [441, 0]
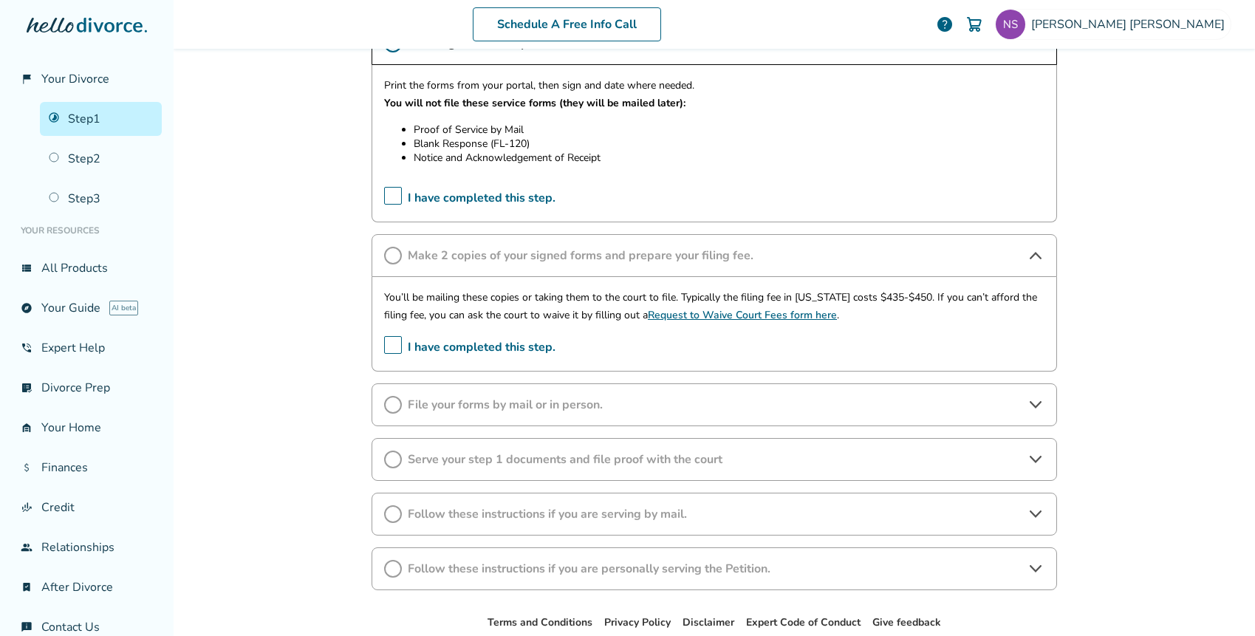
click at [1011, 415] on div "File your forms by mail or in person." at bounding box center [715, 404] width 686 height 43
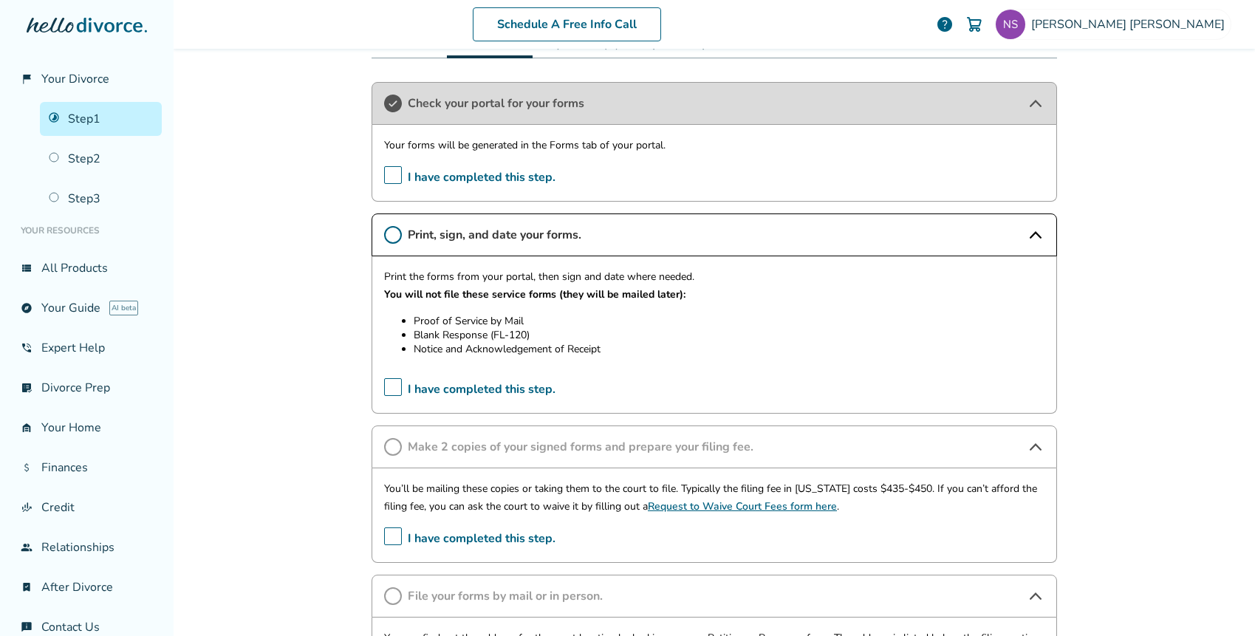
scroll to position [242, 0]
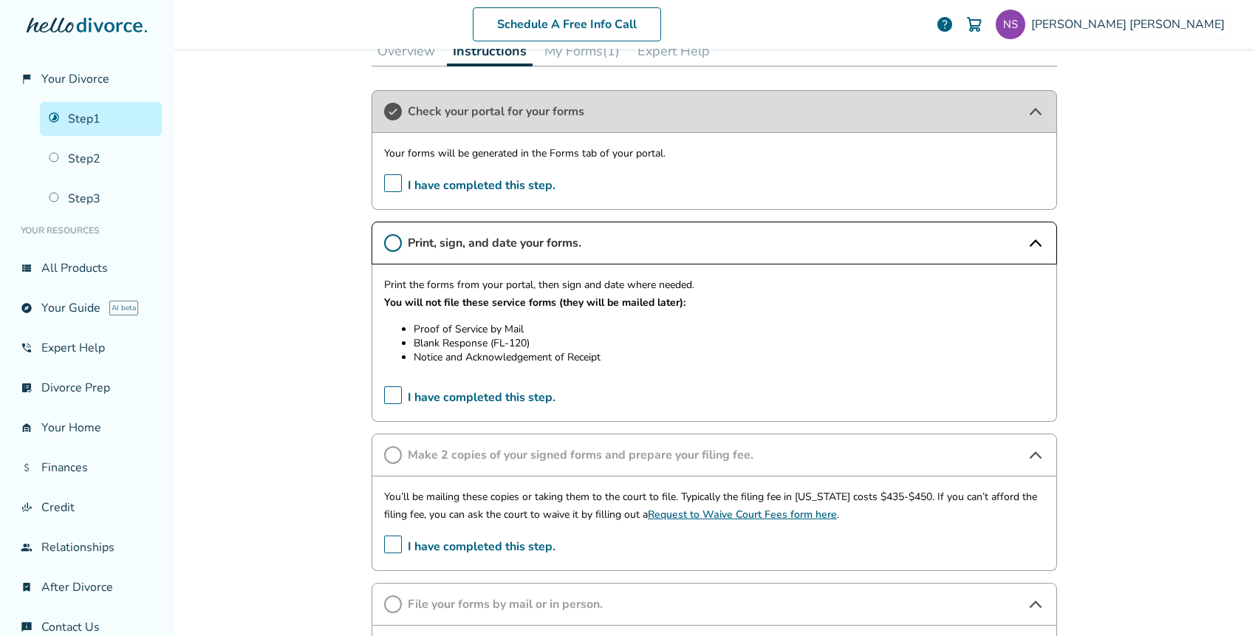
click at [389, 245] on icon at bounding box center [393, 243] width 18 height 18
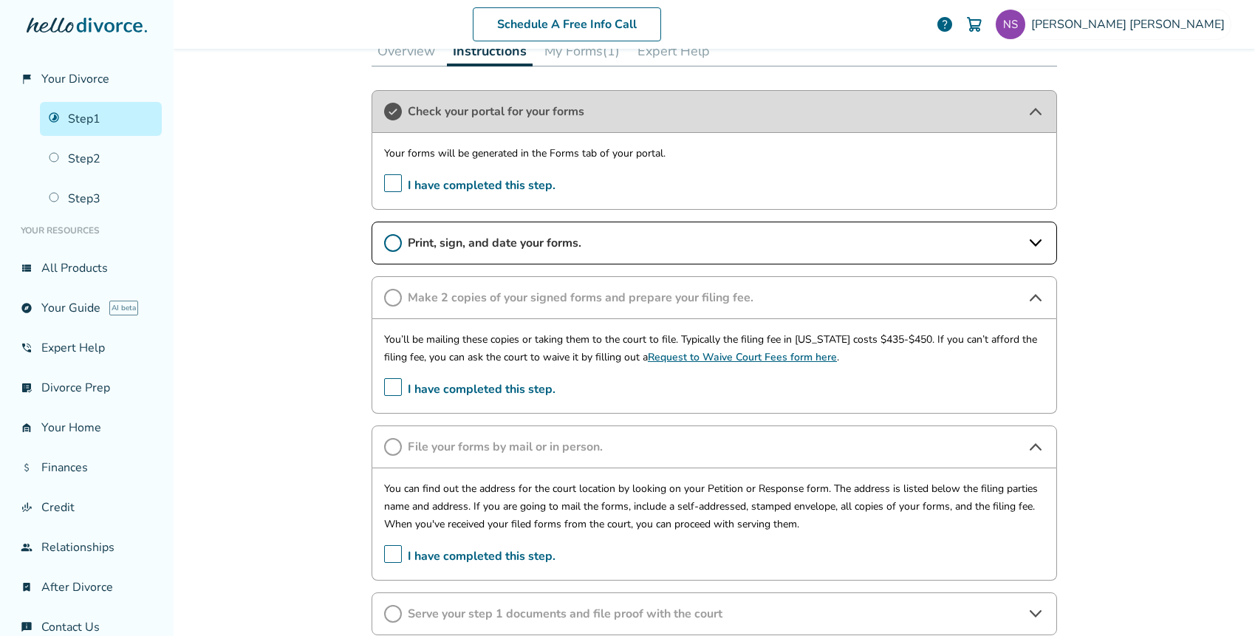
click at [389, 244] on icon at bounding box center [393, 243] width 18 height 18
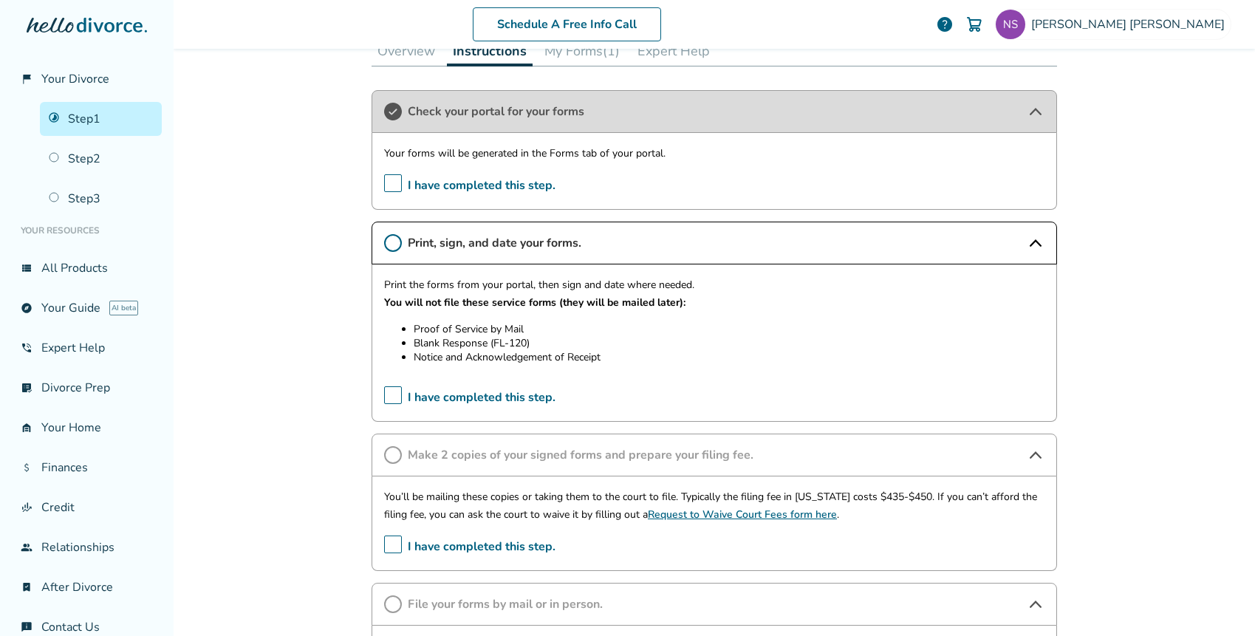
click at [384, 392] on span "I have completed this step." at bounding box center [469, 397] width 171 height 23
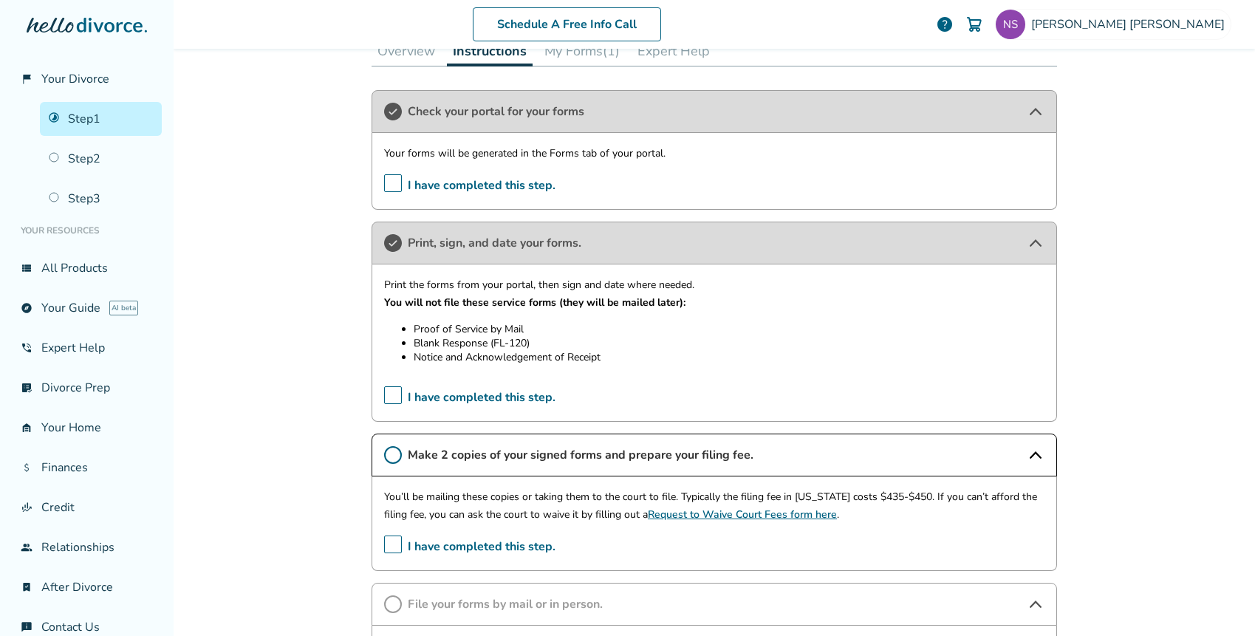
click at [387, 545] on span "I have completed this step." at bounding box center [469, 547] width 171 height 23
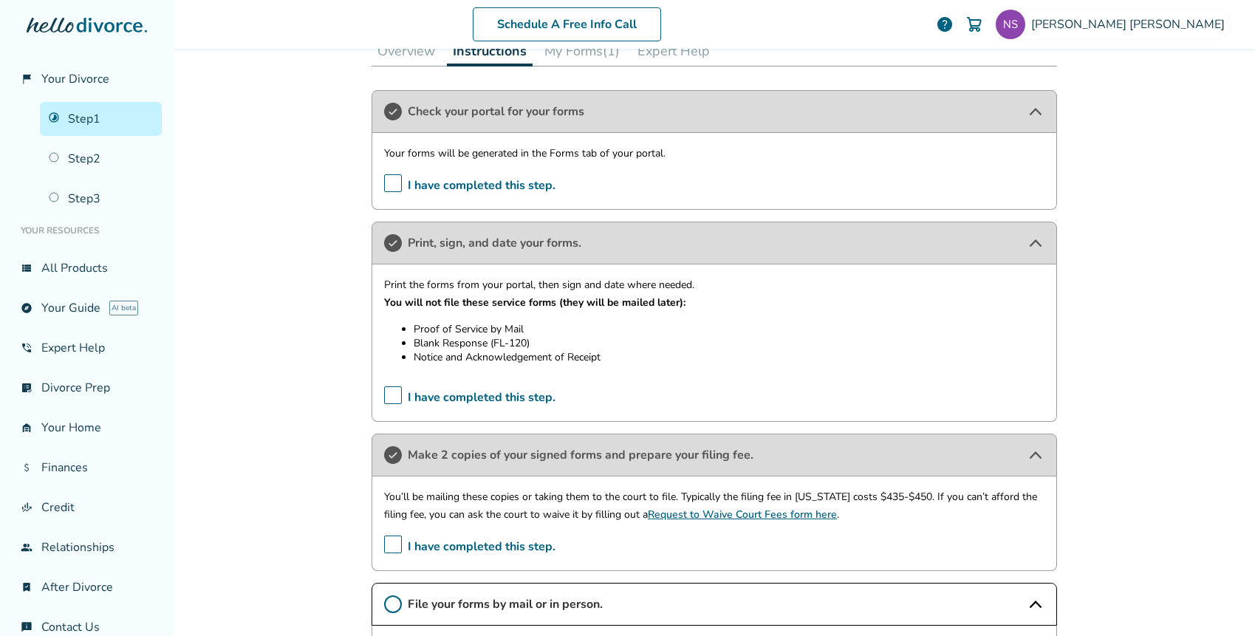
click at [1113, 524] on div "Schedule A Free Info Call [PERSON_NAME] help Schedule A Free Call [PERSON_NAME]…" at bounding box center [715, 318] width 1082 height 636
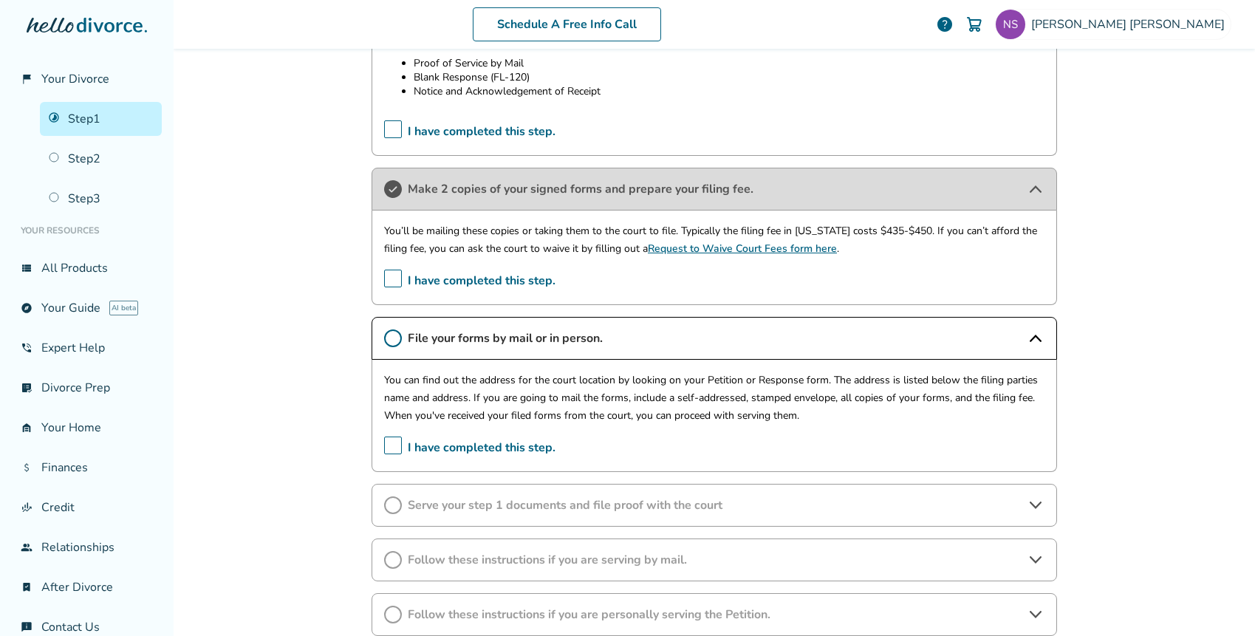
scroll to position [518, 0]
